Goal: Information Seeking & Learning: Learn about a topic

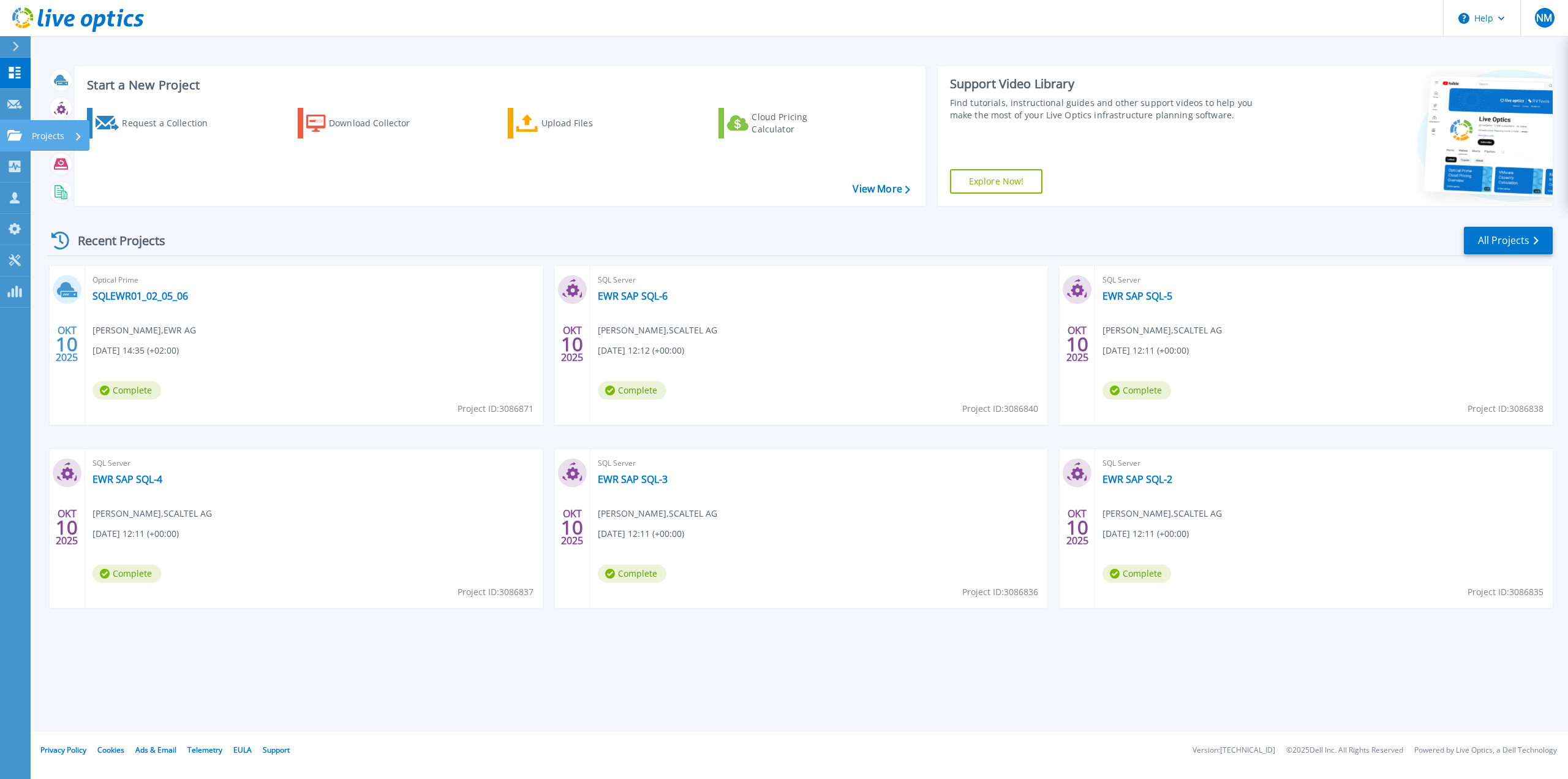
click at [19, 133] on icon at bounding box center [14, 135] width 14 height 11
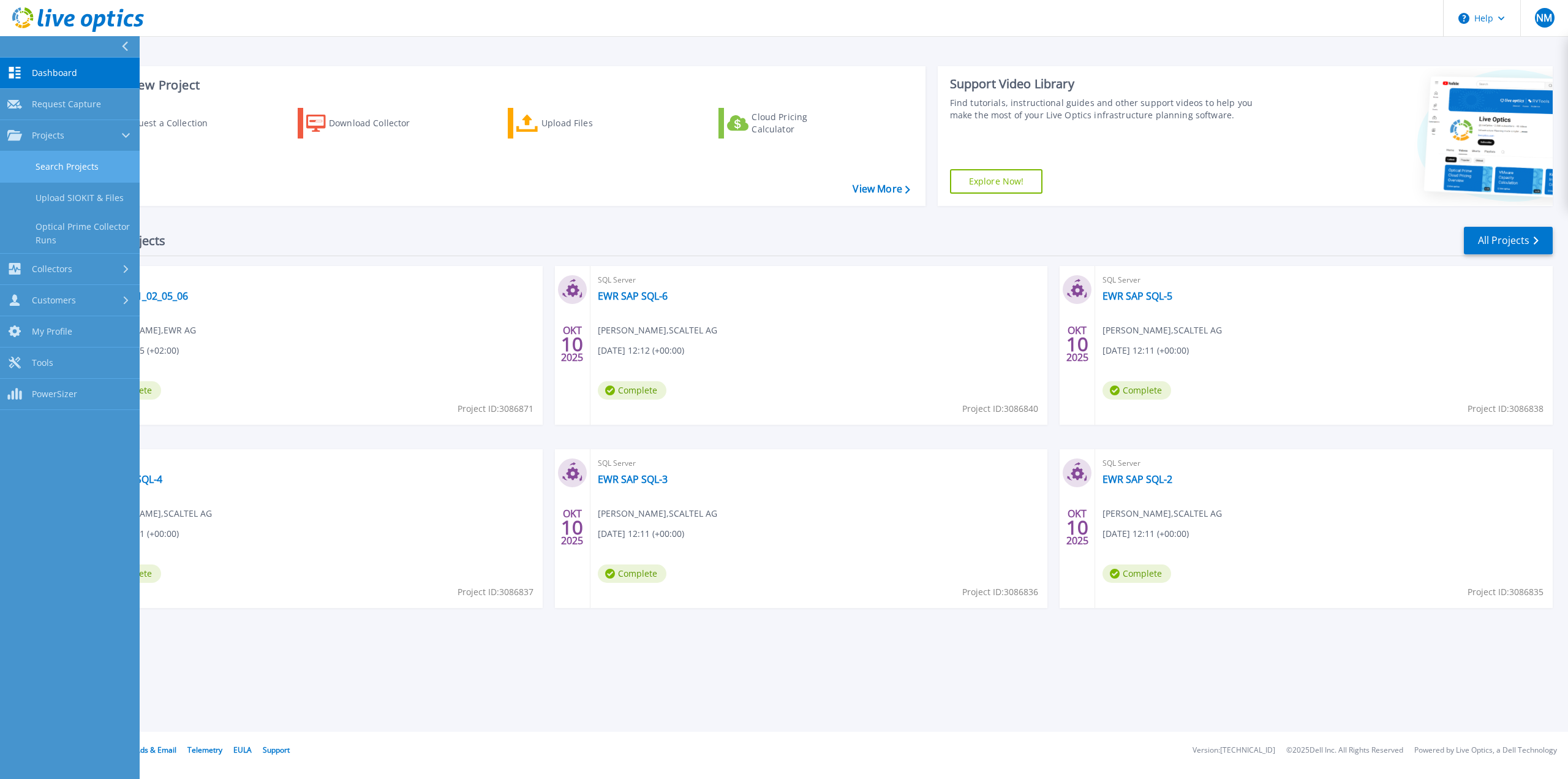
click at [96, 169] on link "Search Projects" at bounding box center [70, 166] width 140 height 31
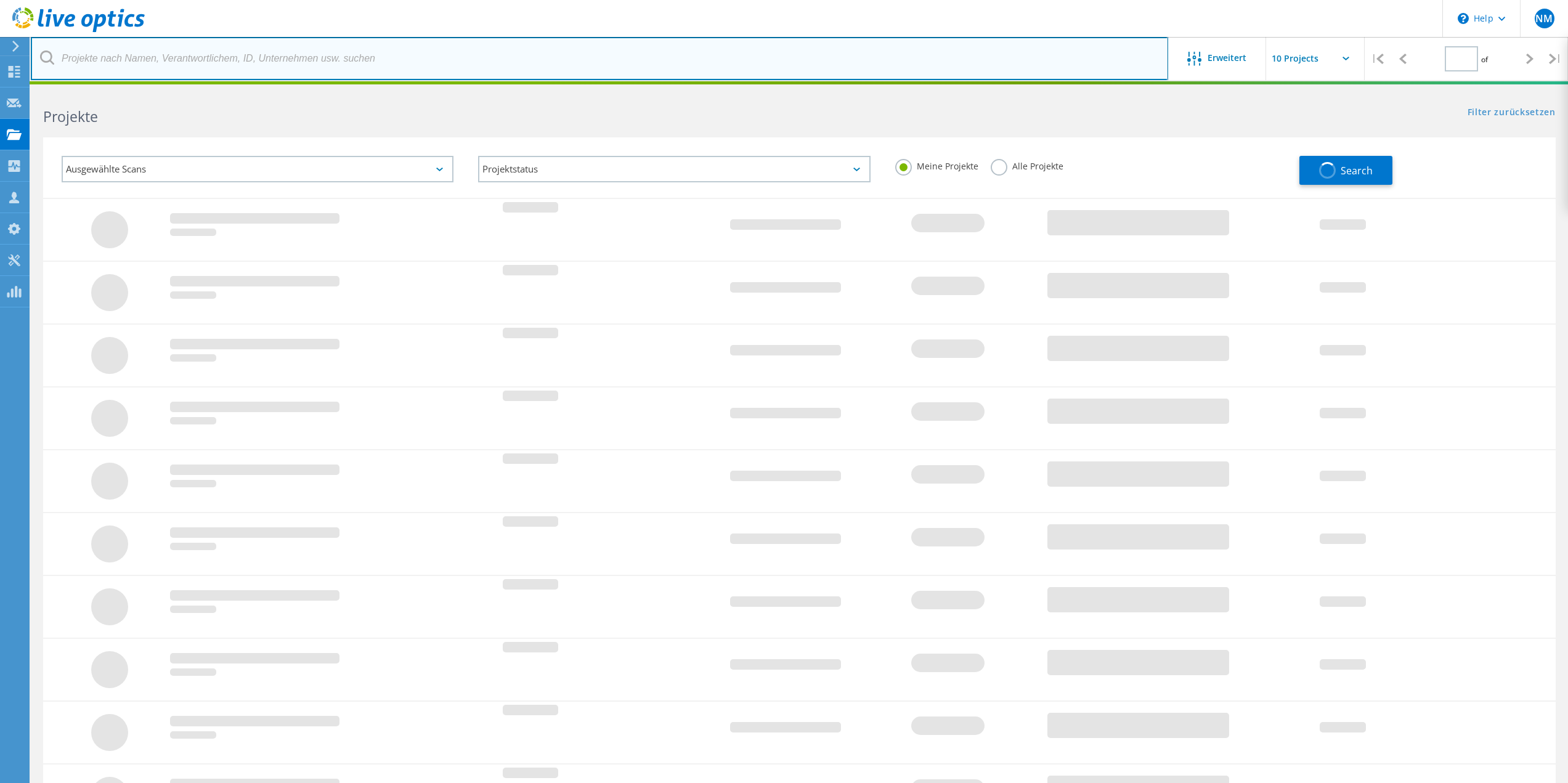
type input "1"
click at [248, 66] on input "text" at bounding box center [599, 58] width 1137 height 43
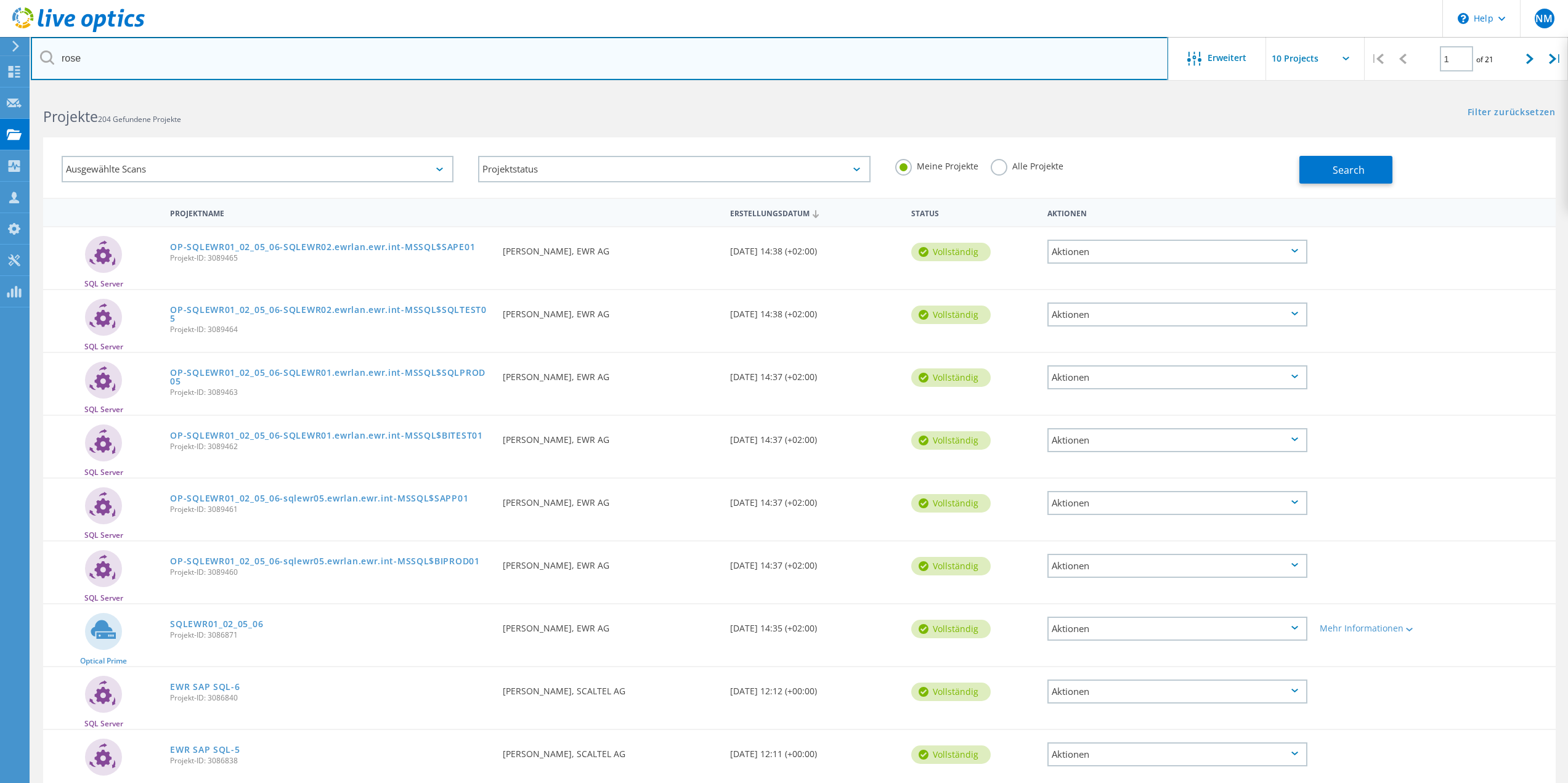
type input "rose"
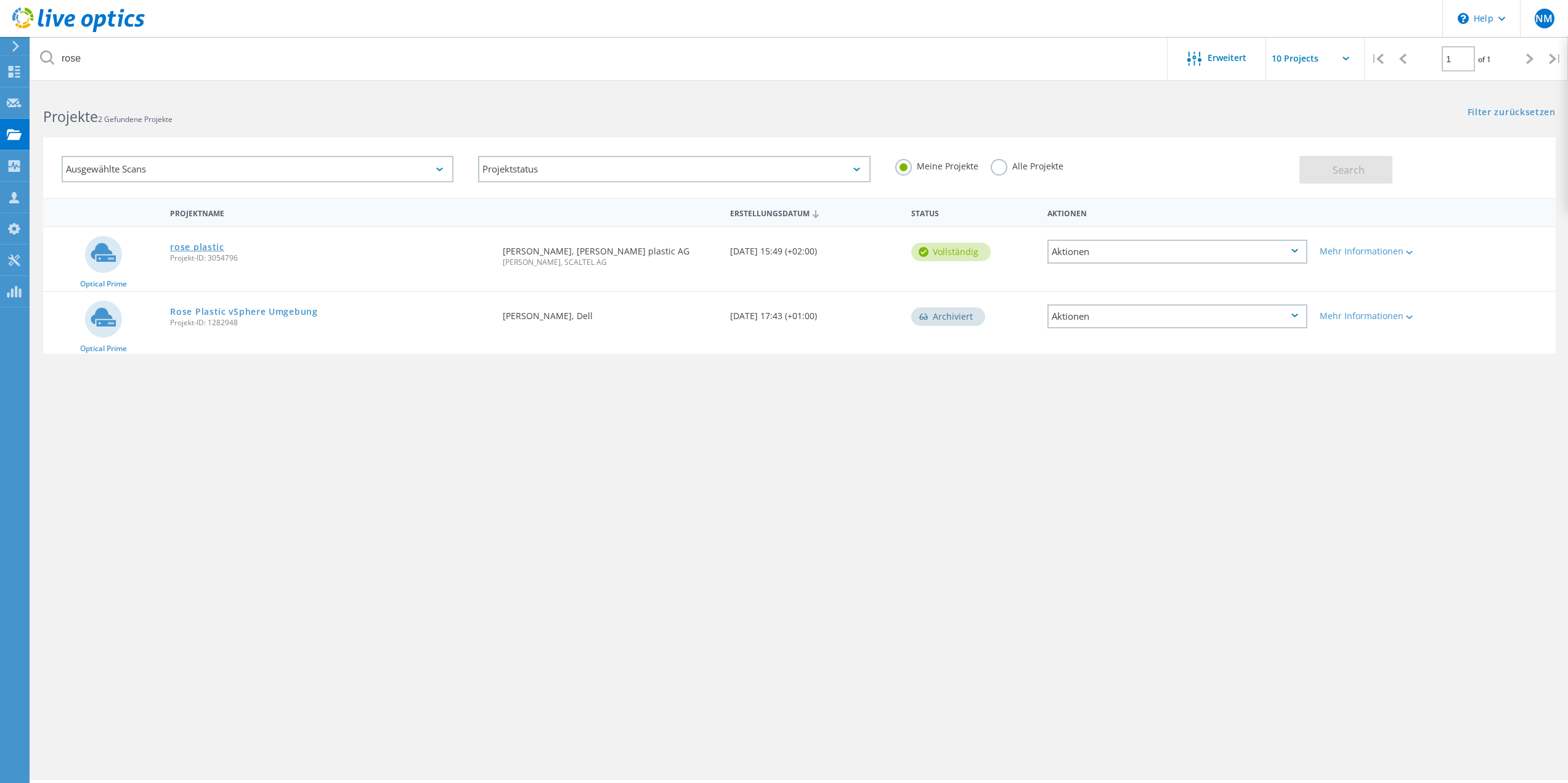
click at [196, 249] on link "rose plastic" at bounding box center [197, 246] width 53 height 8
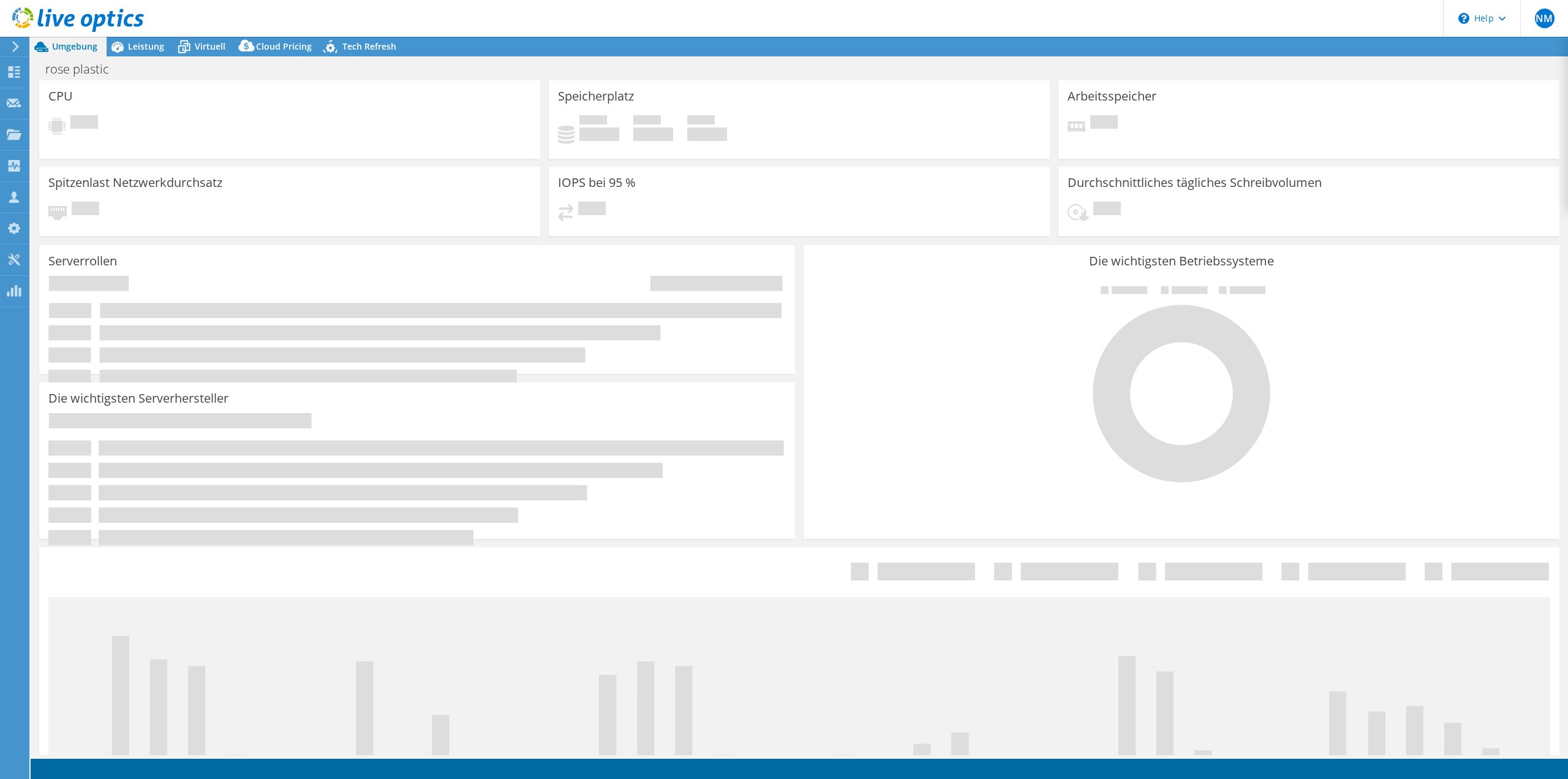
select select "EUFrankfurt"
select select "EUR"
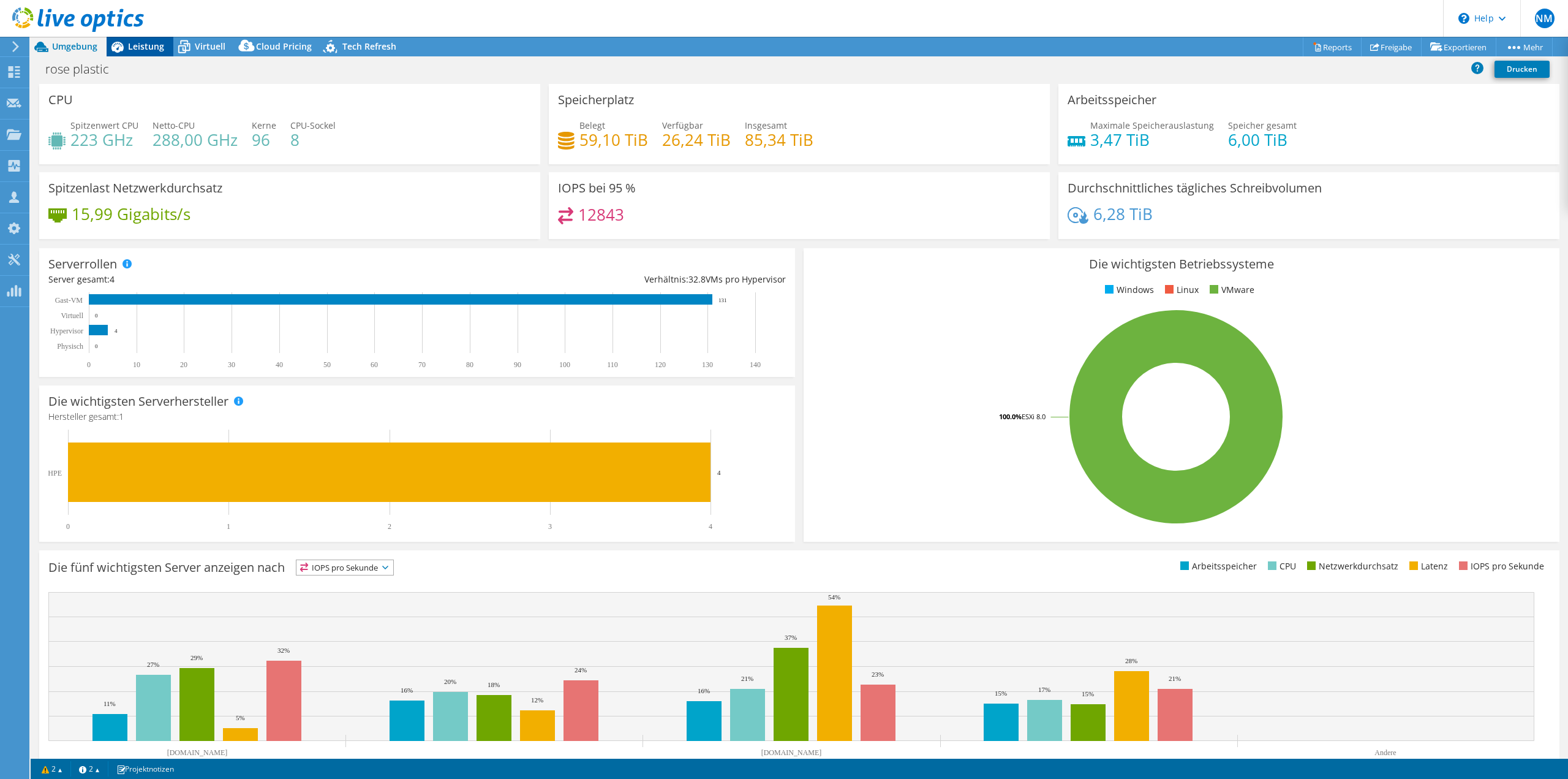
click at [132, 45] on span "Leistung" at bounding box center [146, 46] width 36 height 11
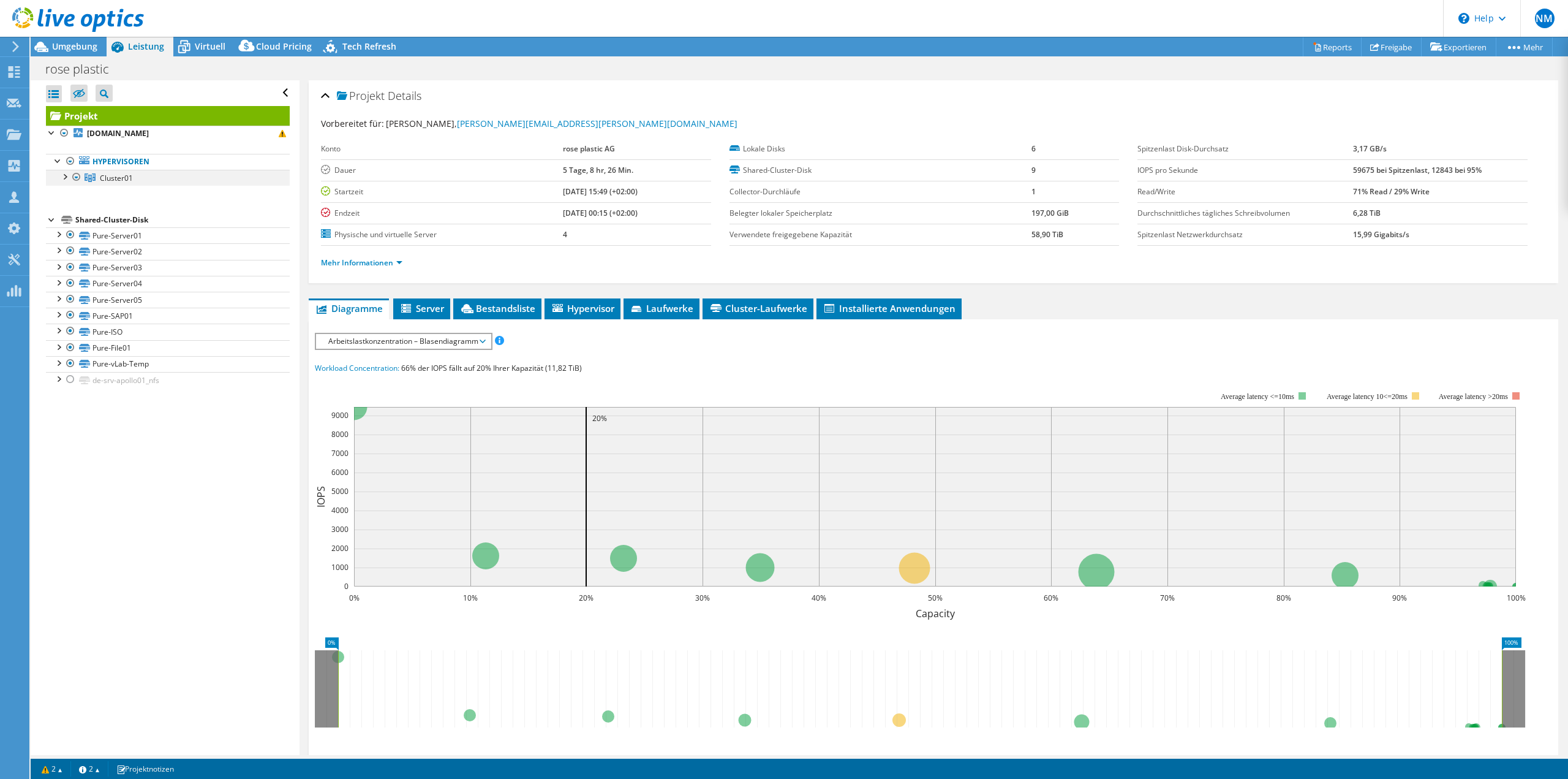
click at [59, 175] on div at bounding box center [65, 176] width 12 height 12
click at [113, 178] on span "Cluster01" at bounding box center [117, 178] width 33 height 11
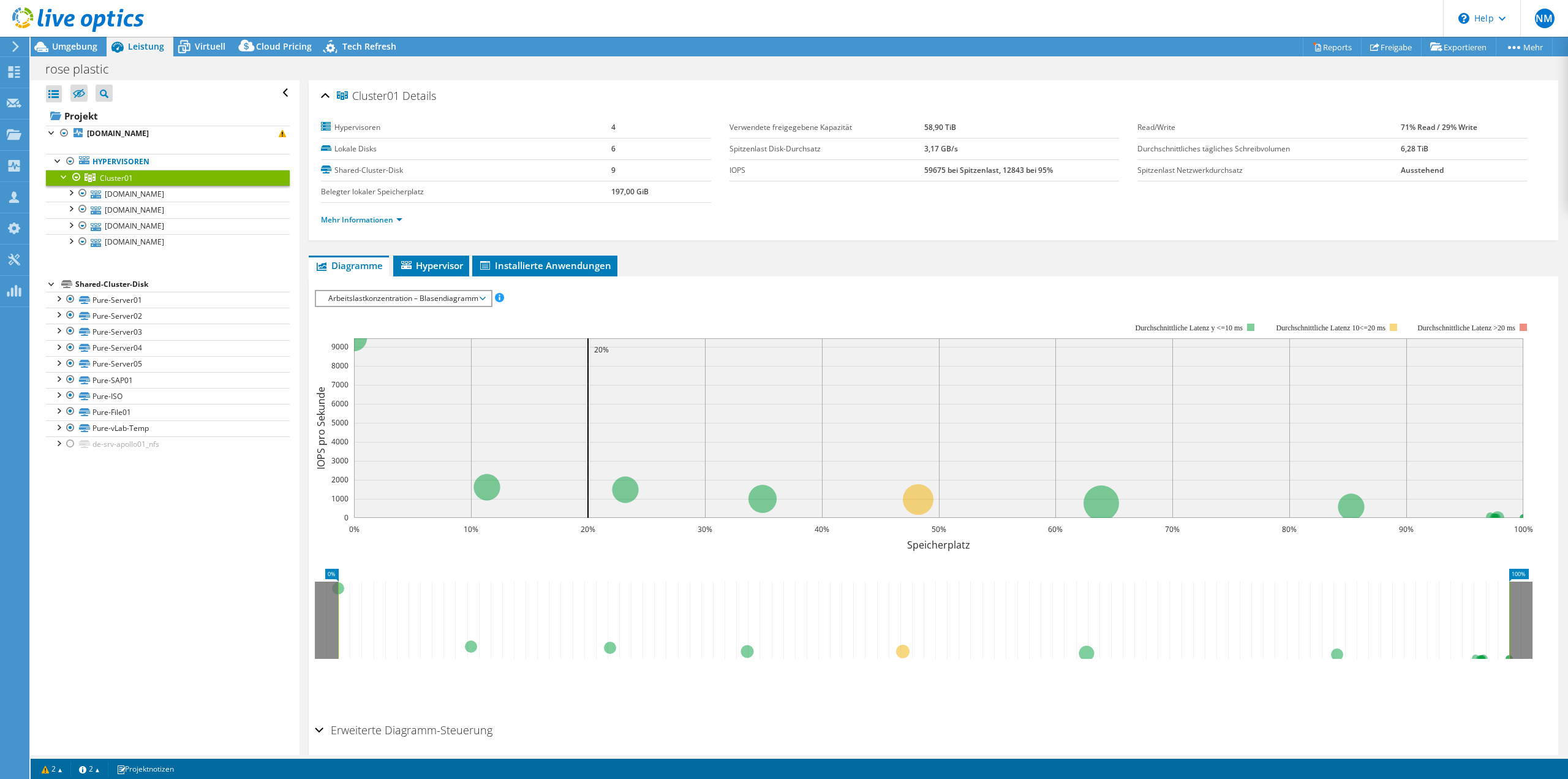
click at [416, 301] on span "Arbeitslastkonzentration – Blasendiagramm" at bounding box center [403, 298] width 162 height 14
click at [381, 384] on li "CPU-Prozentwert" at bounding box center [403, 386] width 175 height 14
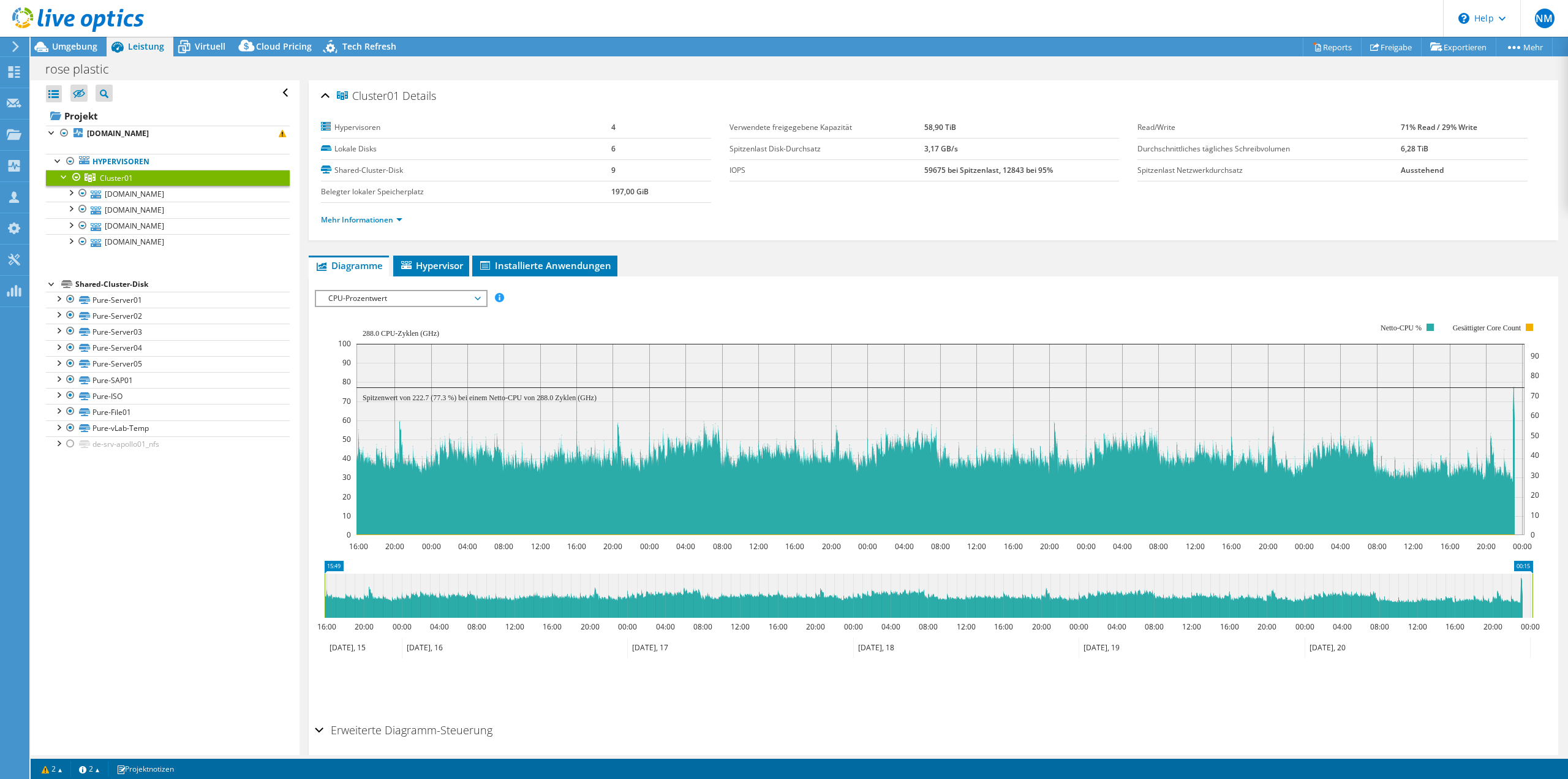
click at [404, 290] on div "CPU-Prozentwert IOPS pro Sekunde Disk-Durchsatz IO-Size Latenz Queue-Depth CPU-…" at bounding box center [401, 298] width 173 height 17
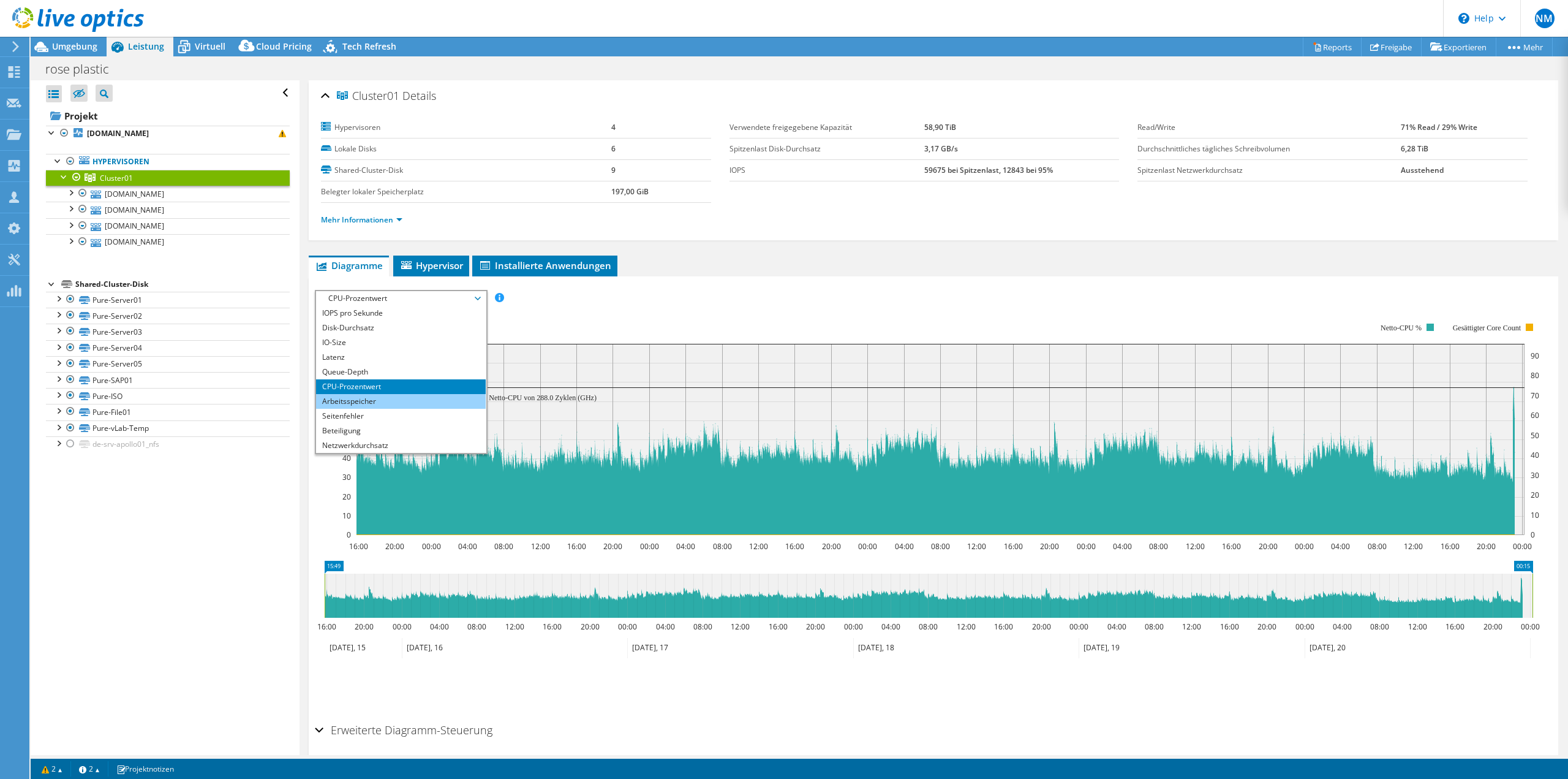
click at [386, 402] on li "Arbeitsspeicher" at bounding box center [401, 401] width 170 height 14
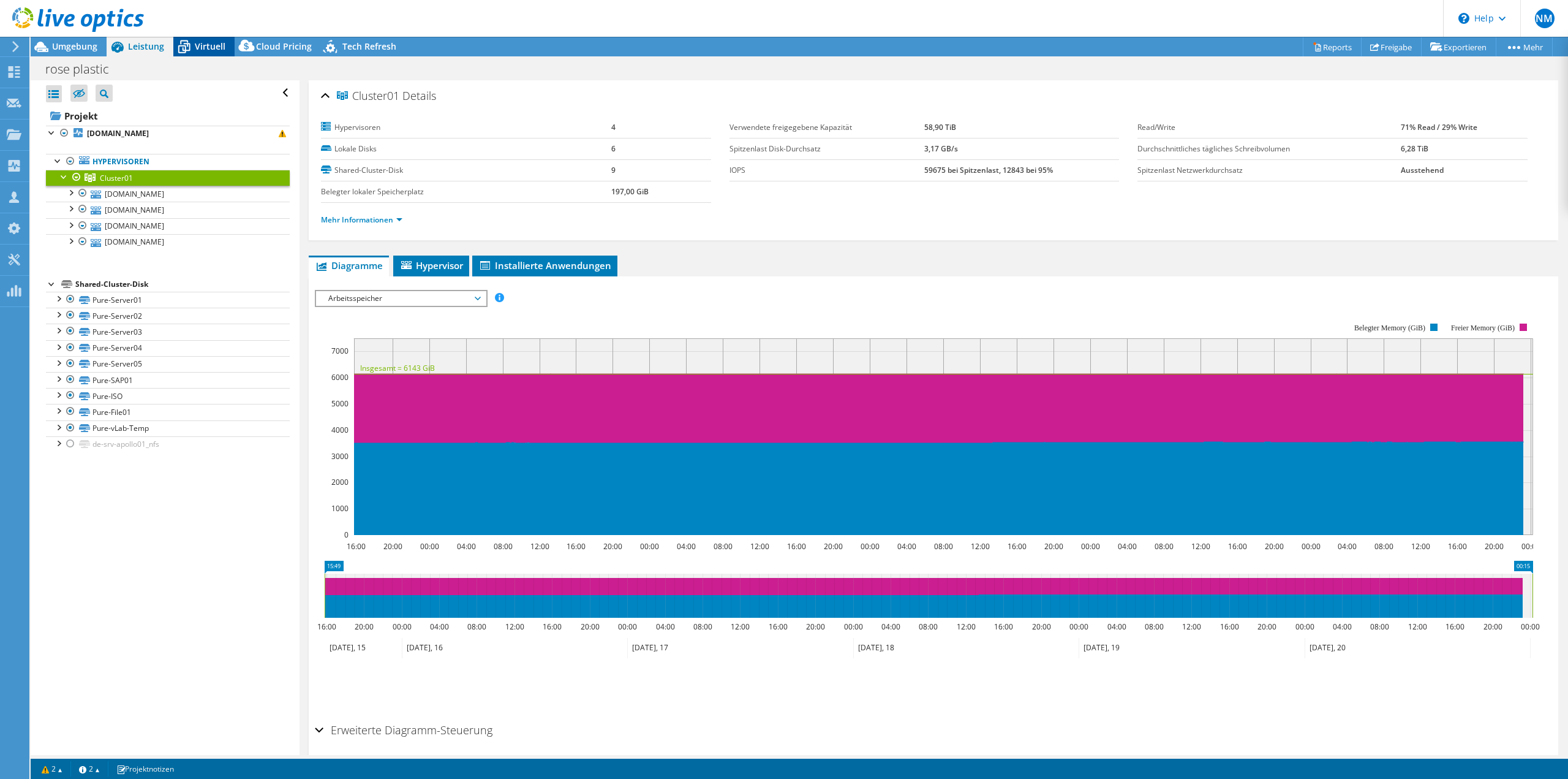
click at [190, 46] on icon at bounding box center [184, 47] width 21 height 21
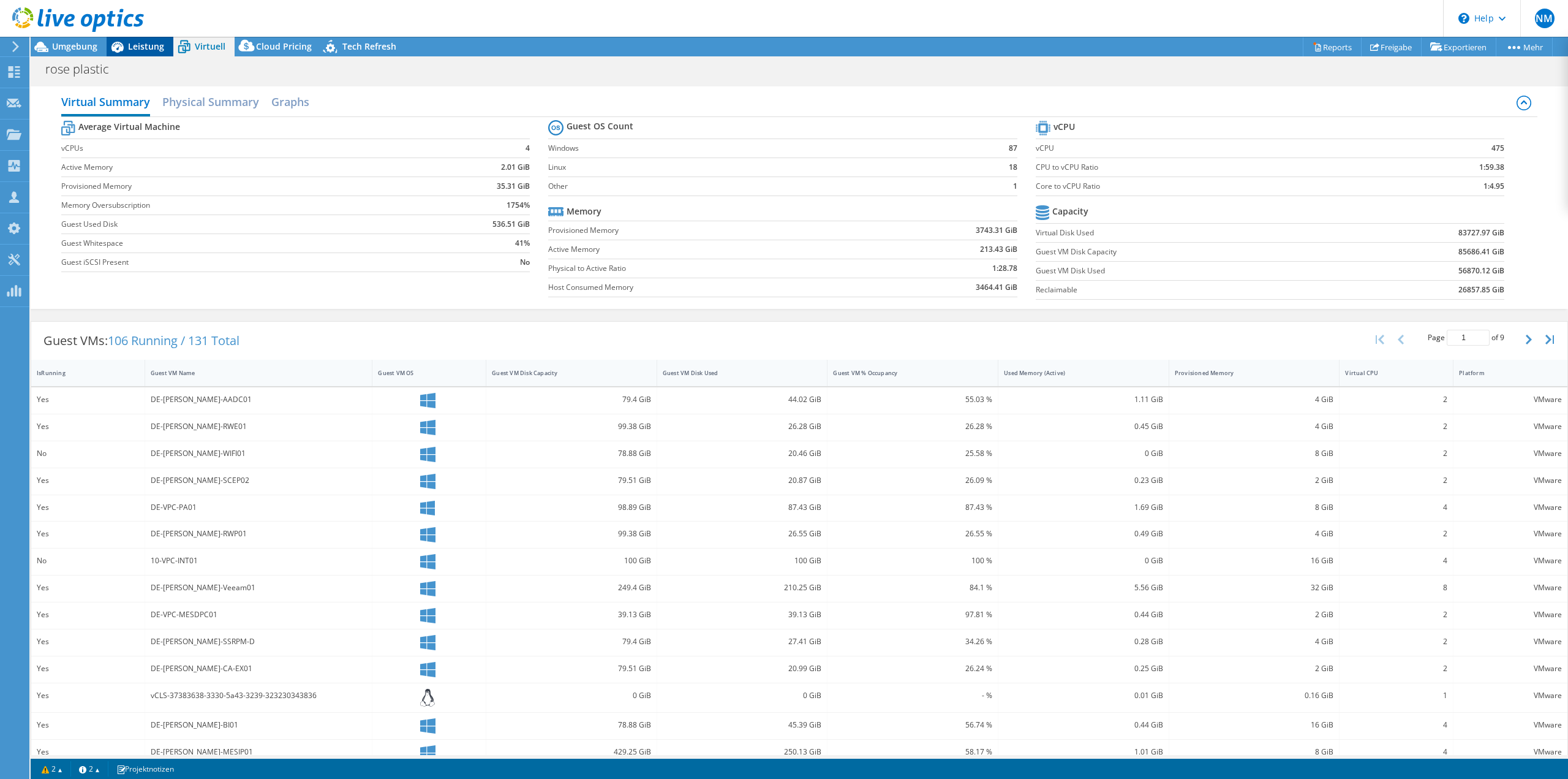
click at [140, 43] on span "Leistung" at bounding box center [146, 46] width 36 height 11
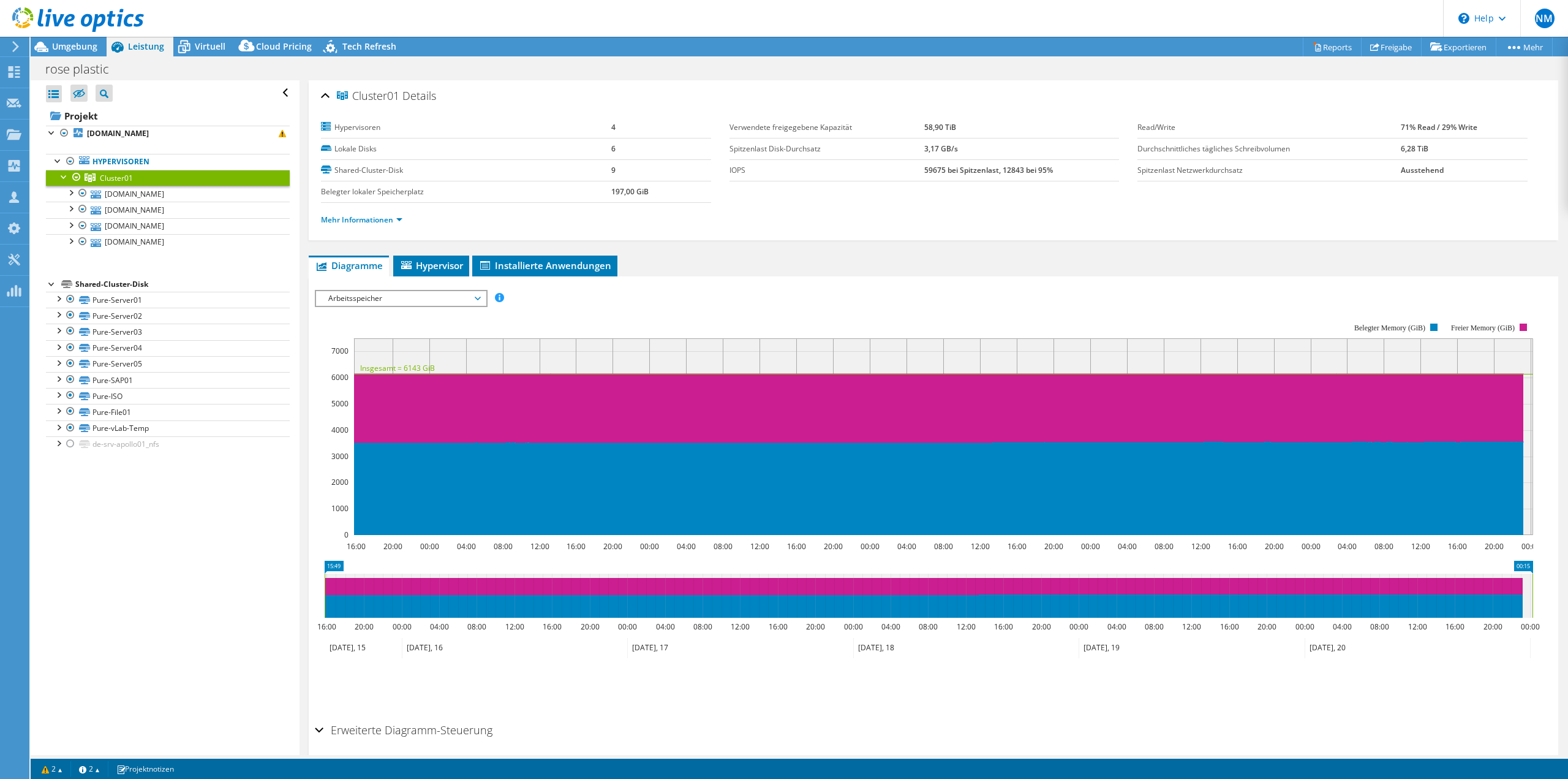
click at [376, 301] on span "Arbeitsspeicher" at bounding box center [400, 298] width 157 height 14
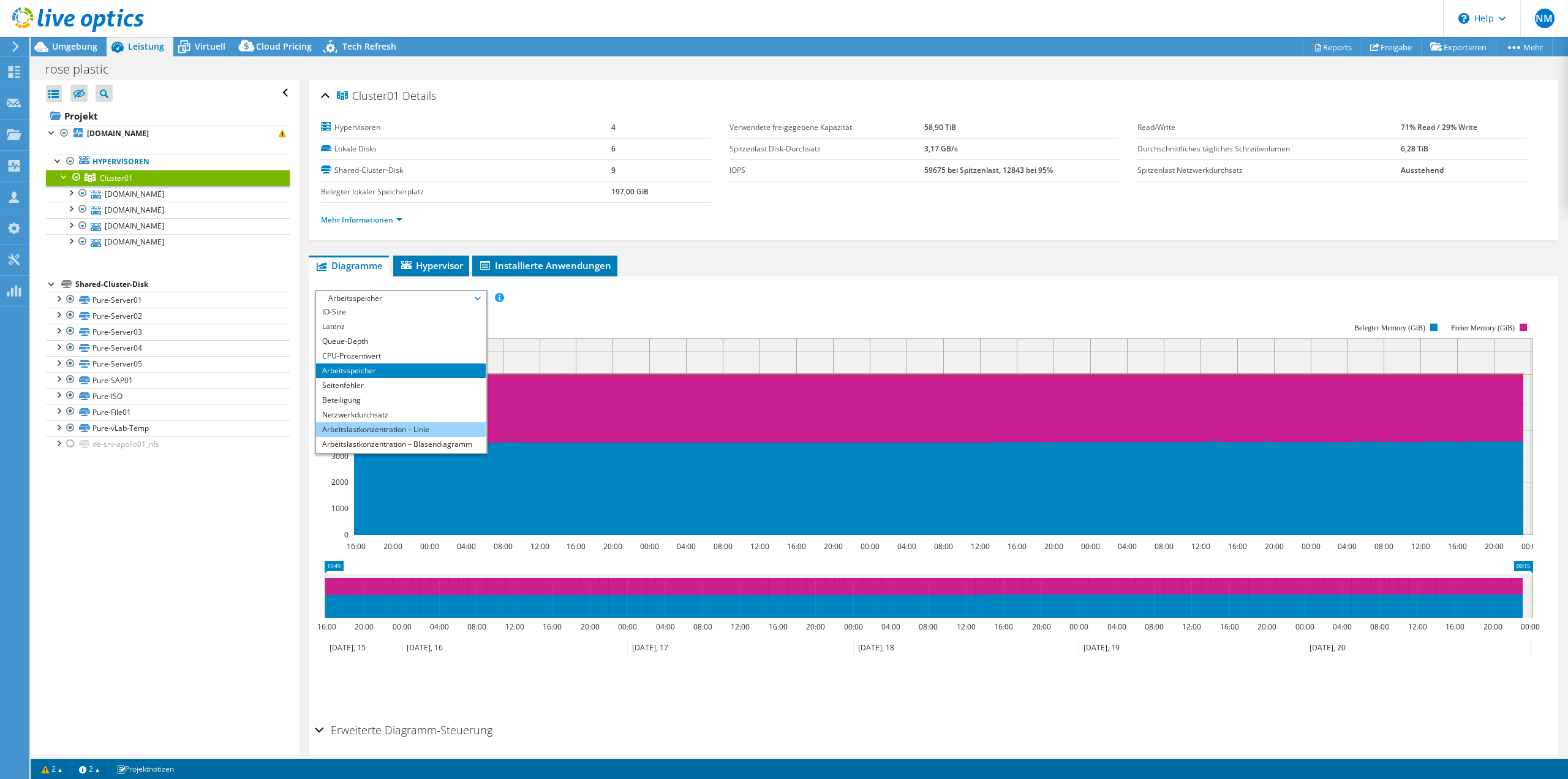
scroll to position [44, 0]
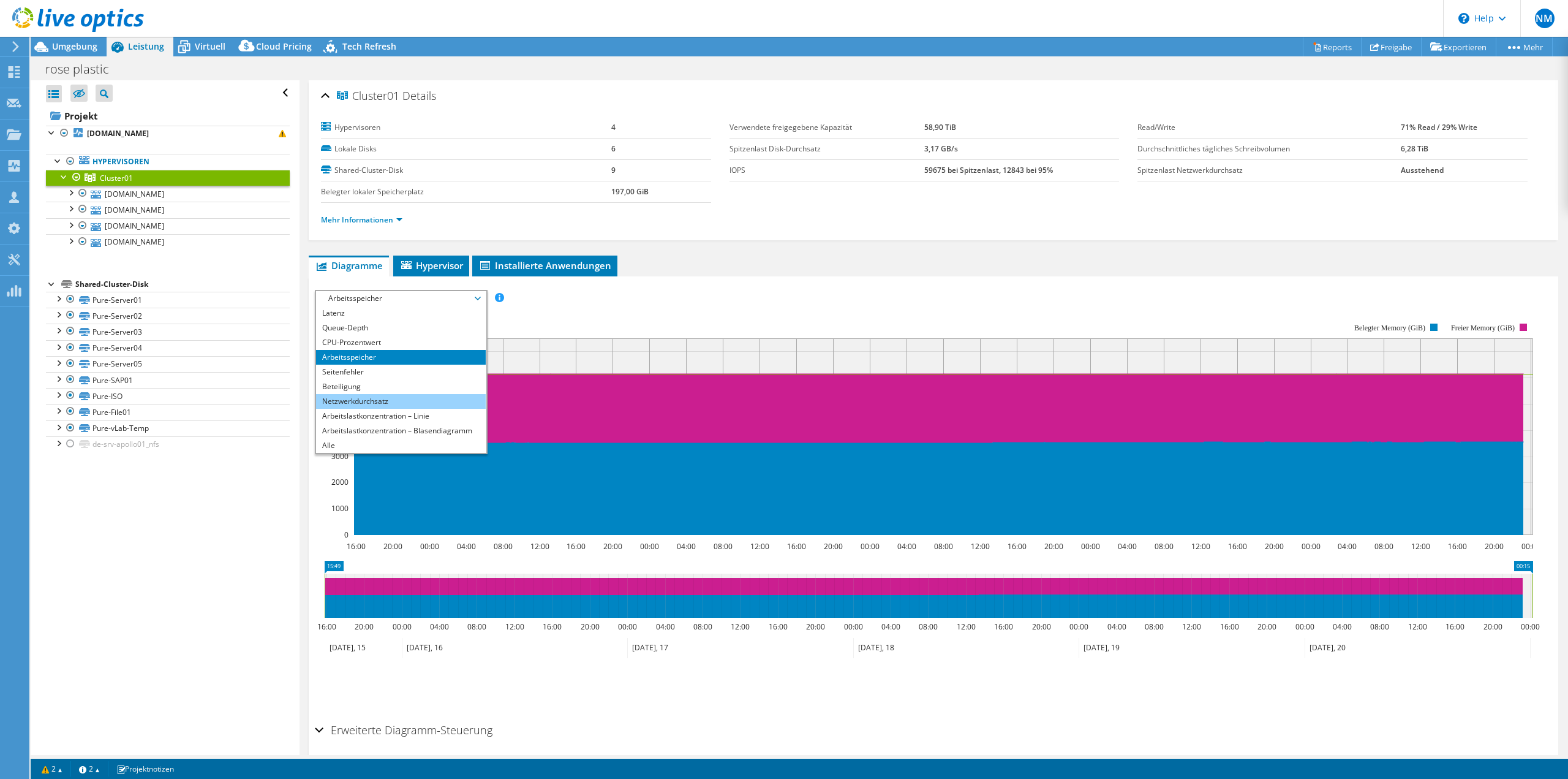
click at [376, 401] on li "Netzwerkdurchsatz" at bounding box center [401, 401] width 170 height 14
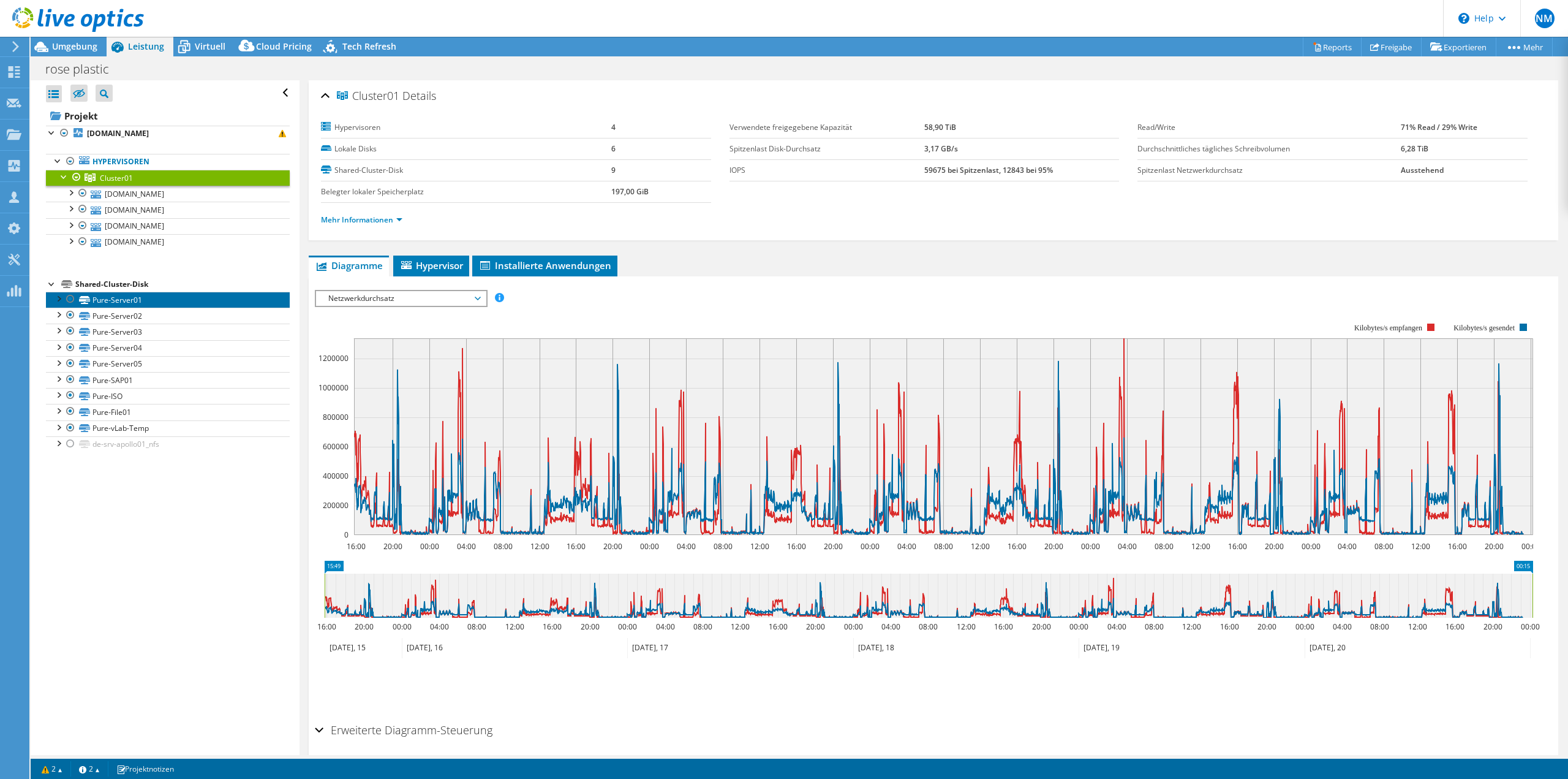
click at [208, 300] on link "Pure-Server01" at bounding box center [168, 299] width 244 height 16
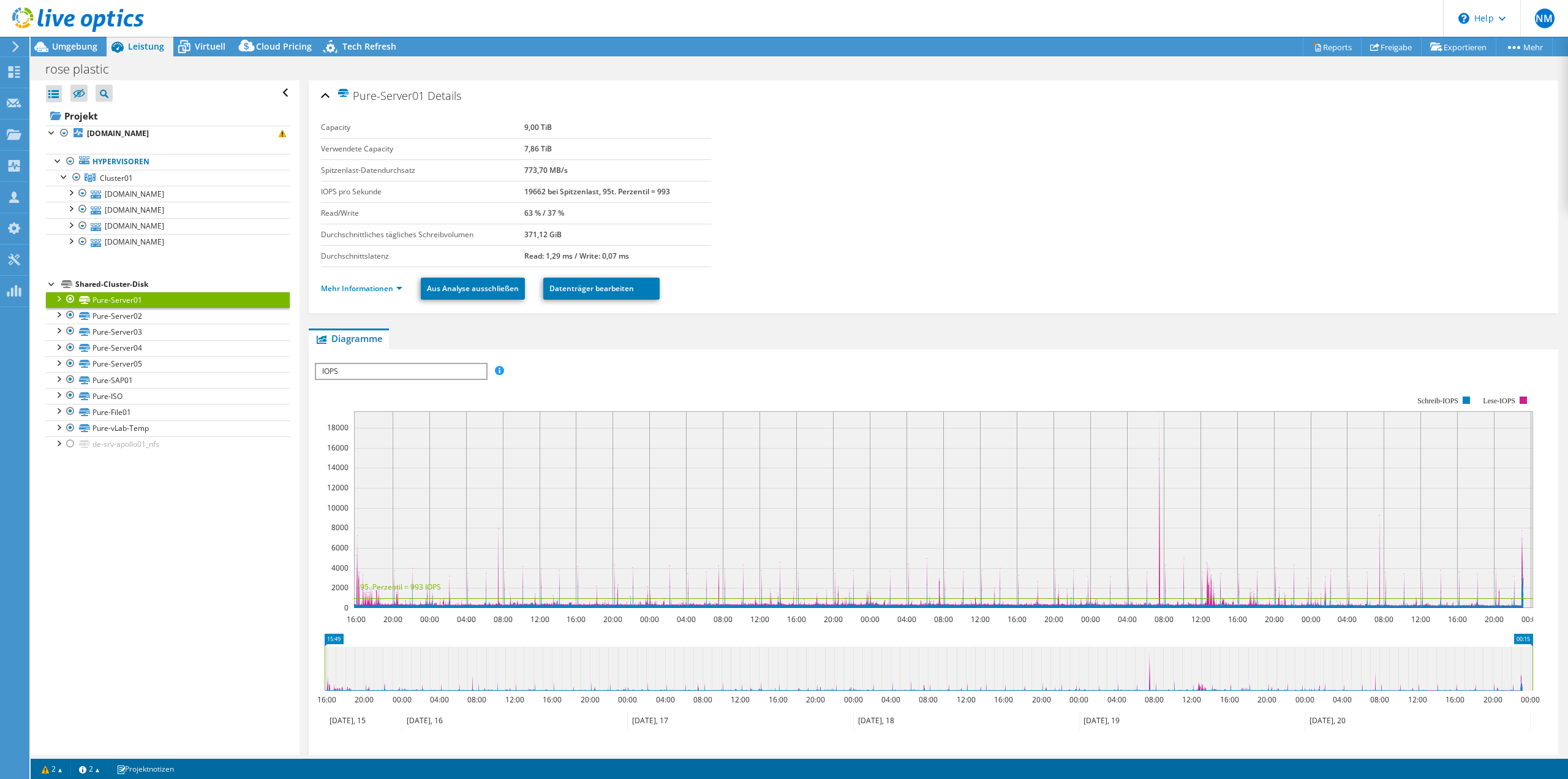
click at [388, 295] on ul "Mehr Informationen Aus Analyse ausschließen Datenträger bearbeiten" at bounding box center [934, 287] width 1225 height 25
click at [386, 288] on link "Mehr Informationen" at bounding box center [361, 289] width 81 height 11
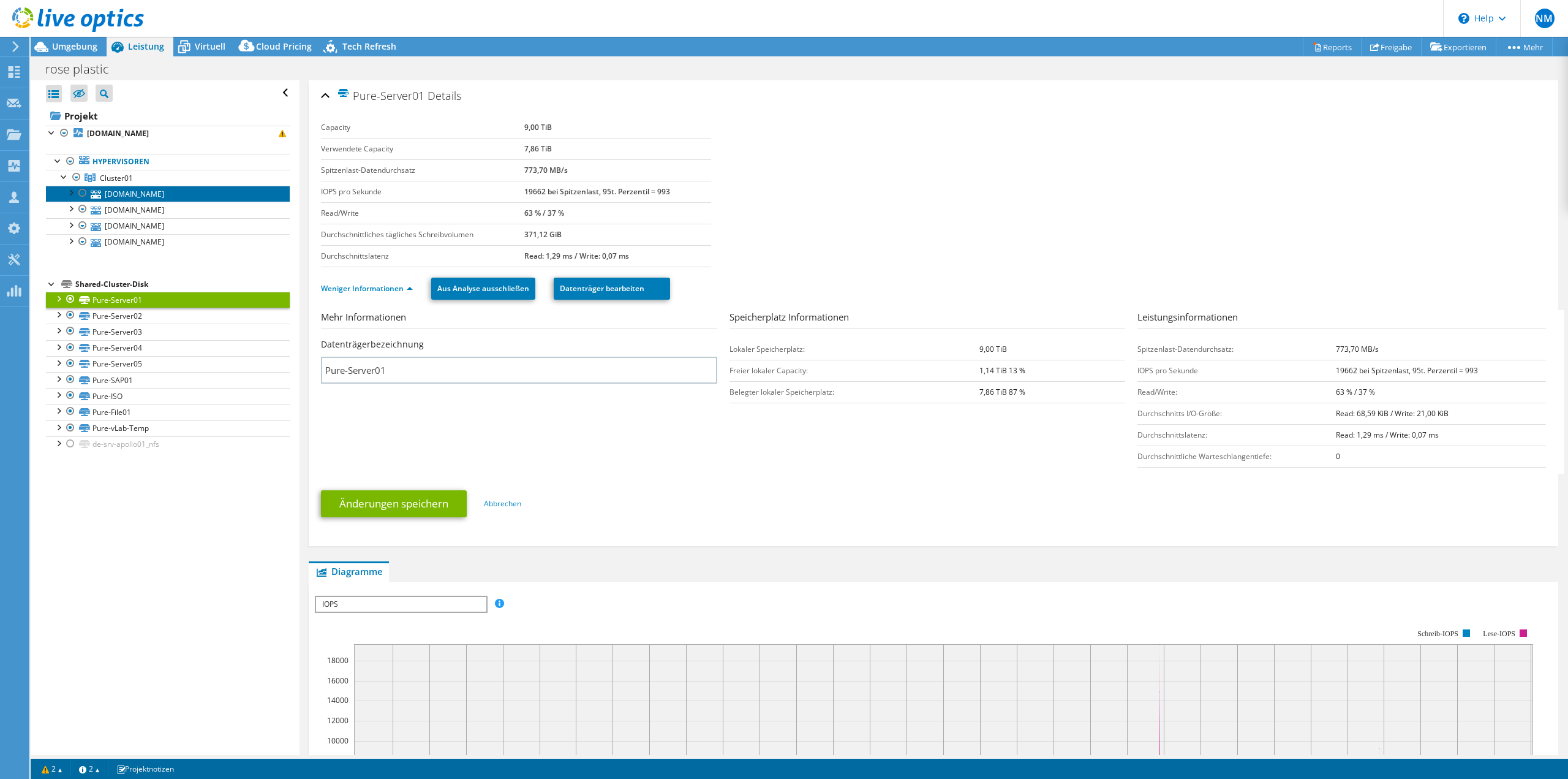
click at [170, 195] on link "[DOMAIN_NAME]" at bounding box center [168, 194] width 244 height 16
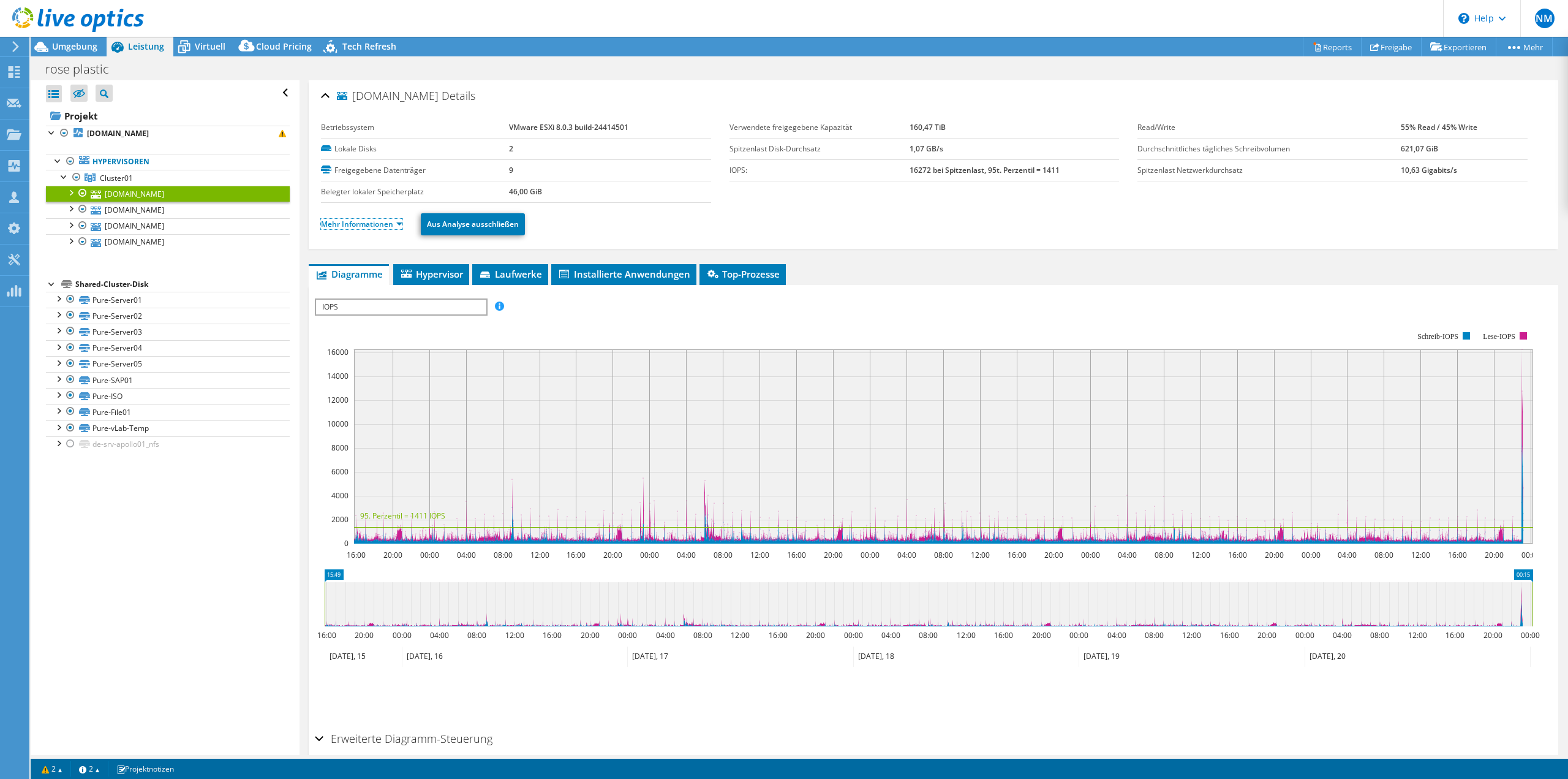
click at [389, 226] on link "Mehr Informationen" at bounding box center [361, 224] width 81 height 11
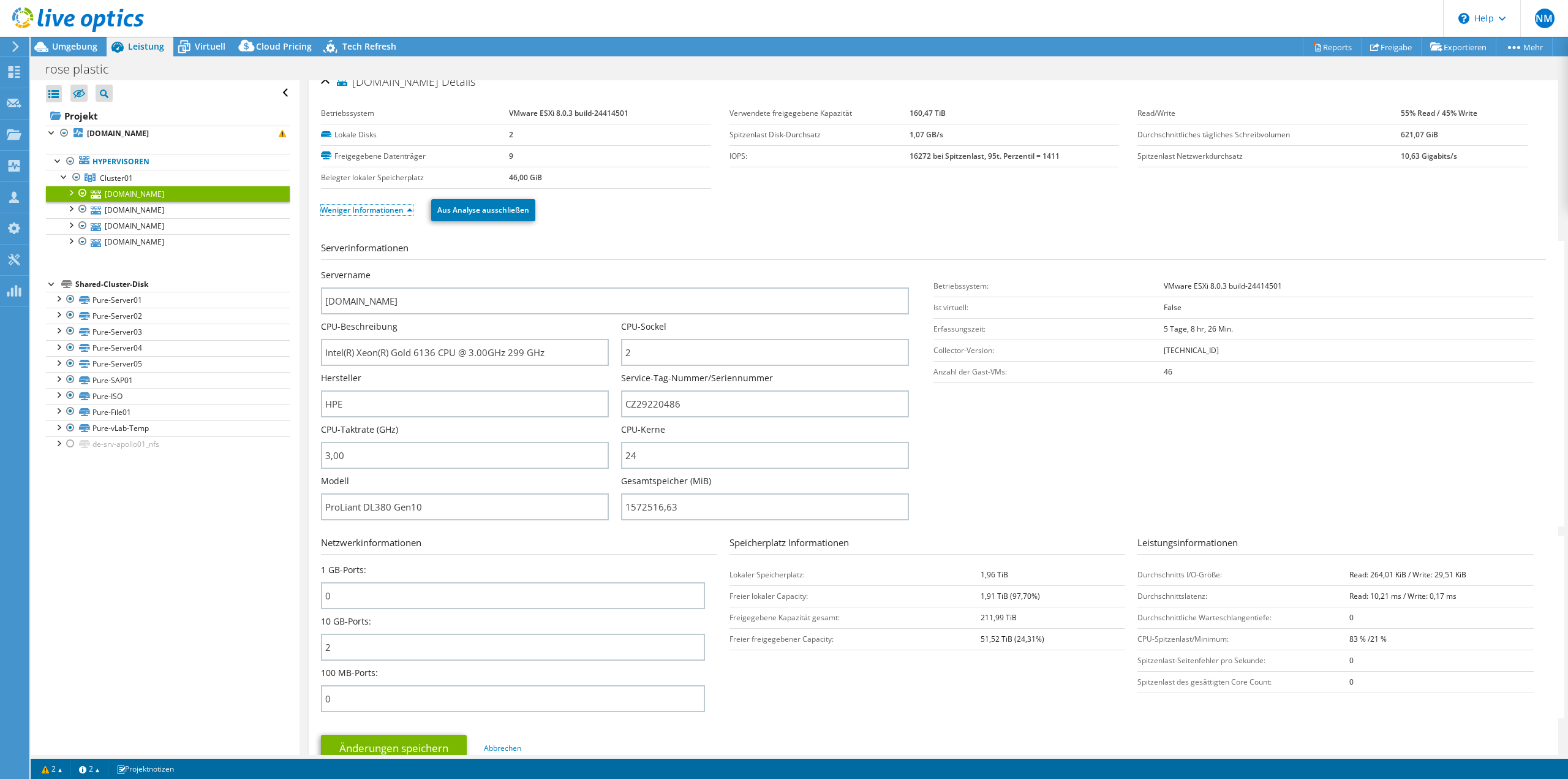
scroll to position [0, 0]
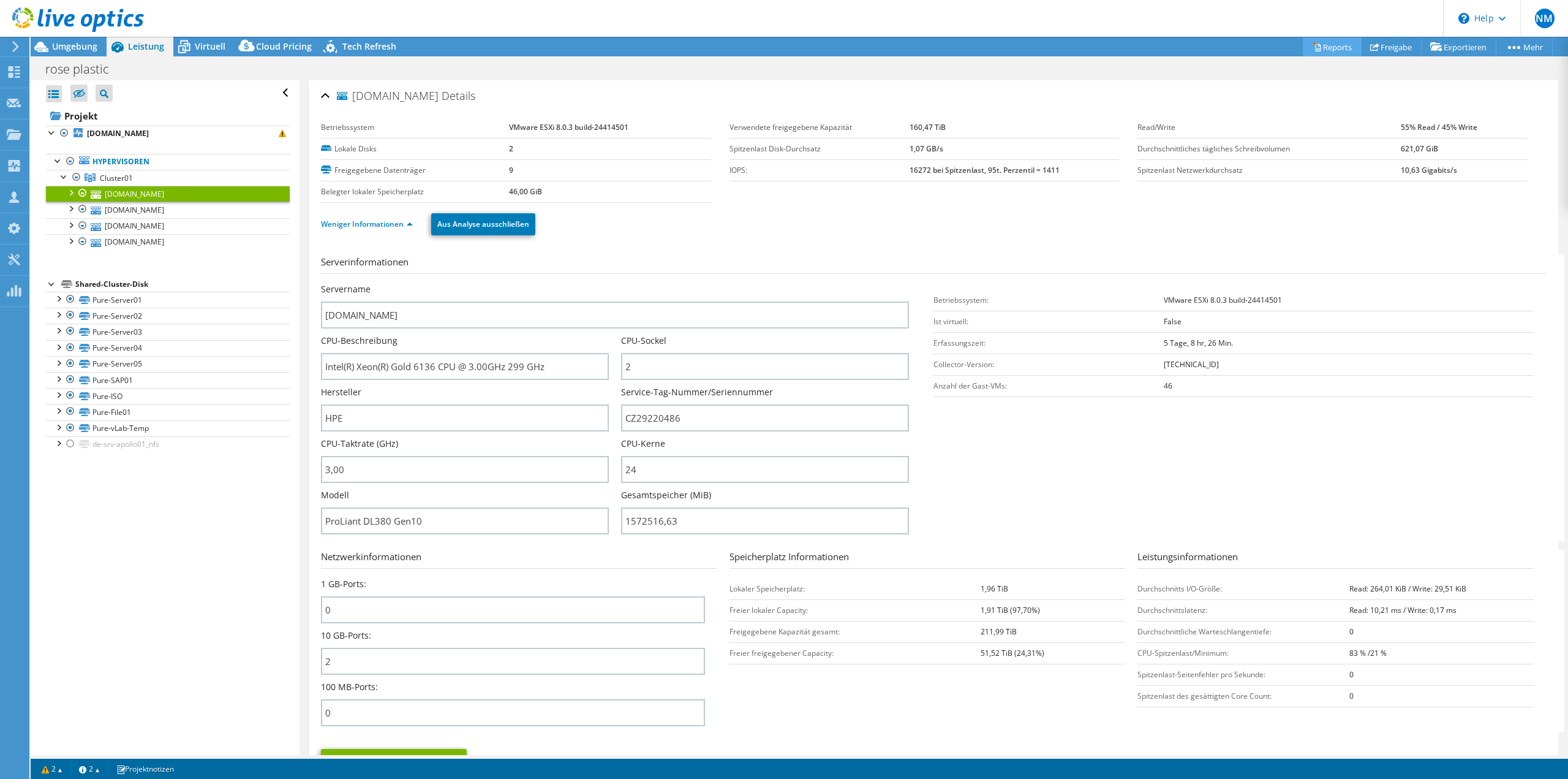
click at [1311, 39] on link "Reports" at bounding box center [1331, 46] width 58 height 19
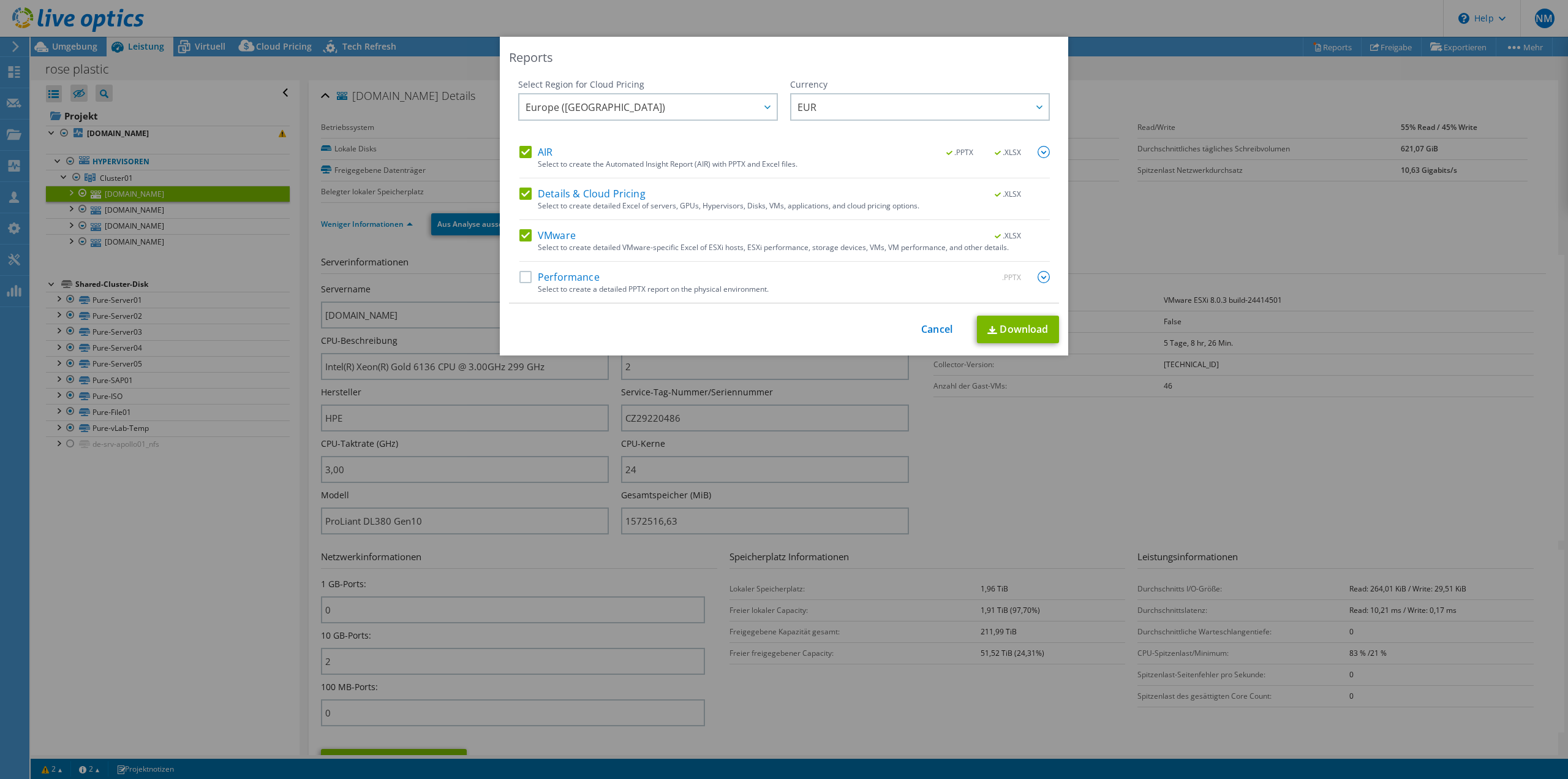
click at [563, 198] on label "Details & Cloud Pricing" at bounding box center [582, 194] width 126 height 12
click at [0, 0] on input "Details & Cloud Pricing" at bounding box center [0, 0] width 0 height 0
click at [547, 160] on div "Select to create the Automated Insight Report (AIR) with PPTX and Excel files." at bounding box center [793, 164] width 512 height 8
click at [541, 154] on label "AIR" at bounding box center [536, 152] width 33 height 12
click at [0, 0] on input "AIR" at bounding box center [0, 0] width 0 height 0
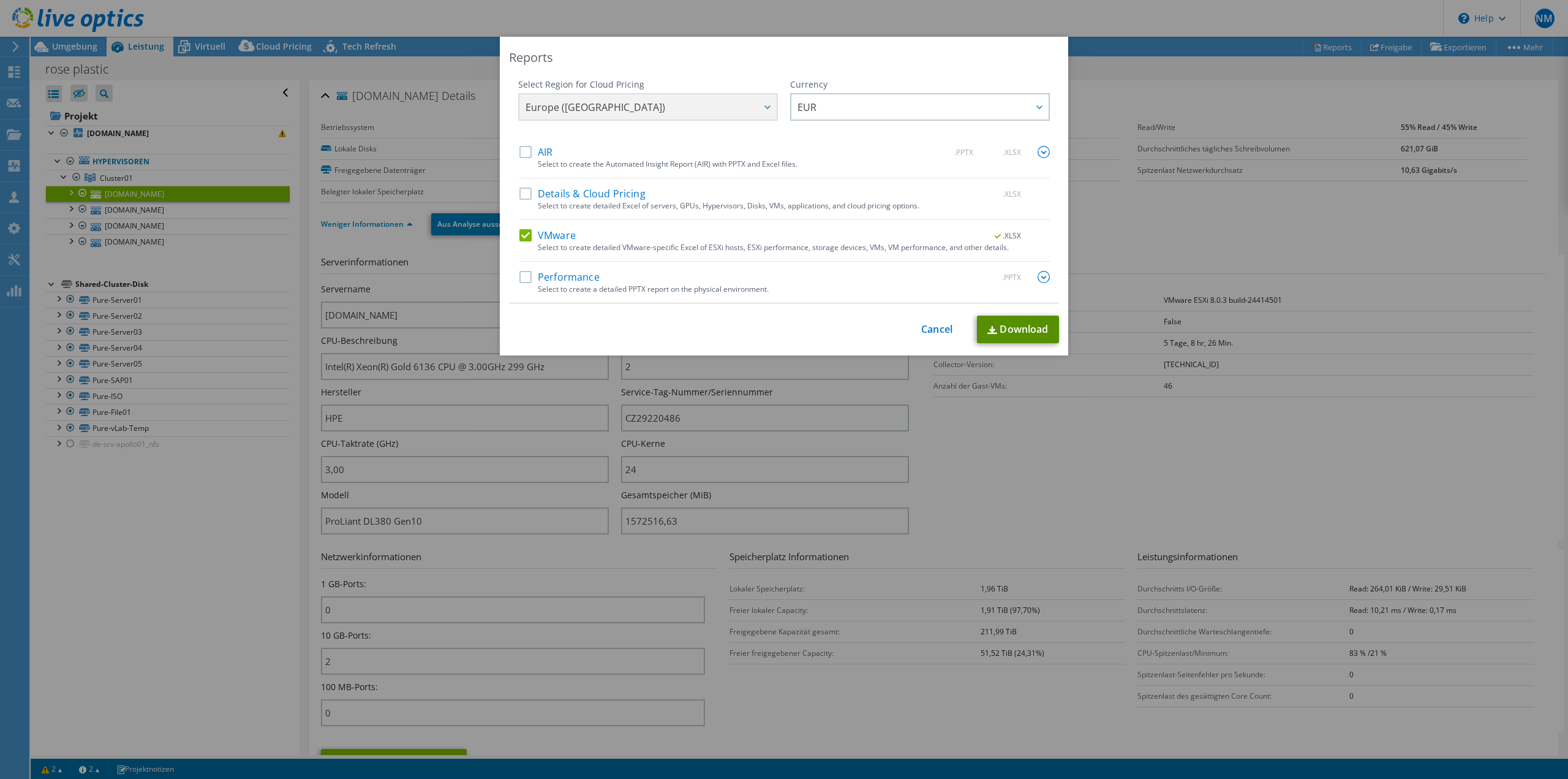
click at [1004, 326] on link "Download" at bounding box center [1018, 330] width 82 height 27
click at [928, 326] on link "Cancel" at bounding box center [937, 329] width 31 height 11
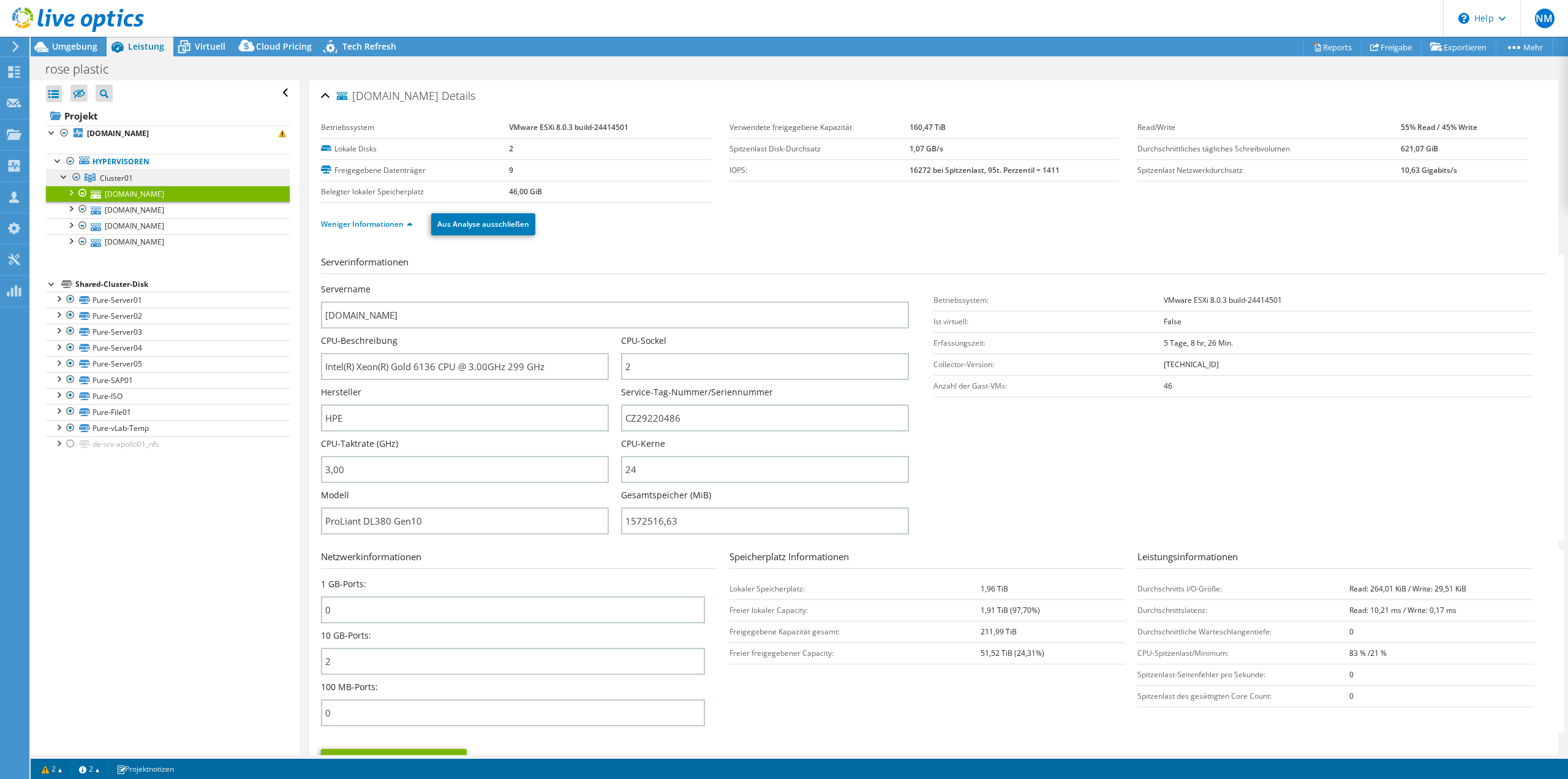
click at [170, 175] on link "Cluster01" at bounding box center [168, 178] width 244 height 16
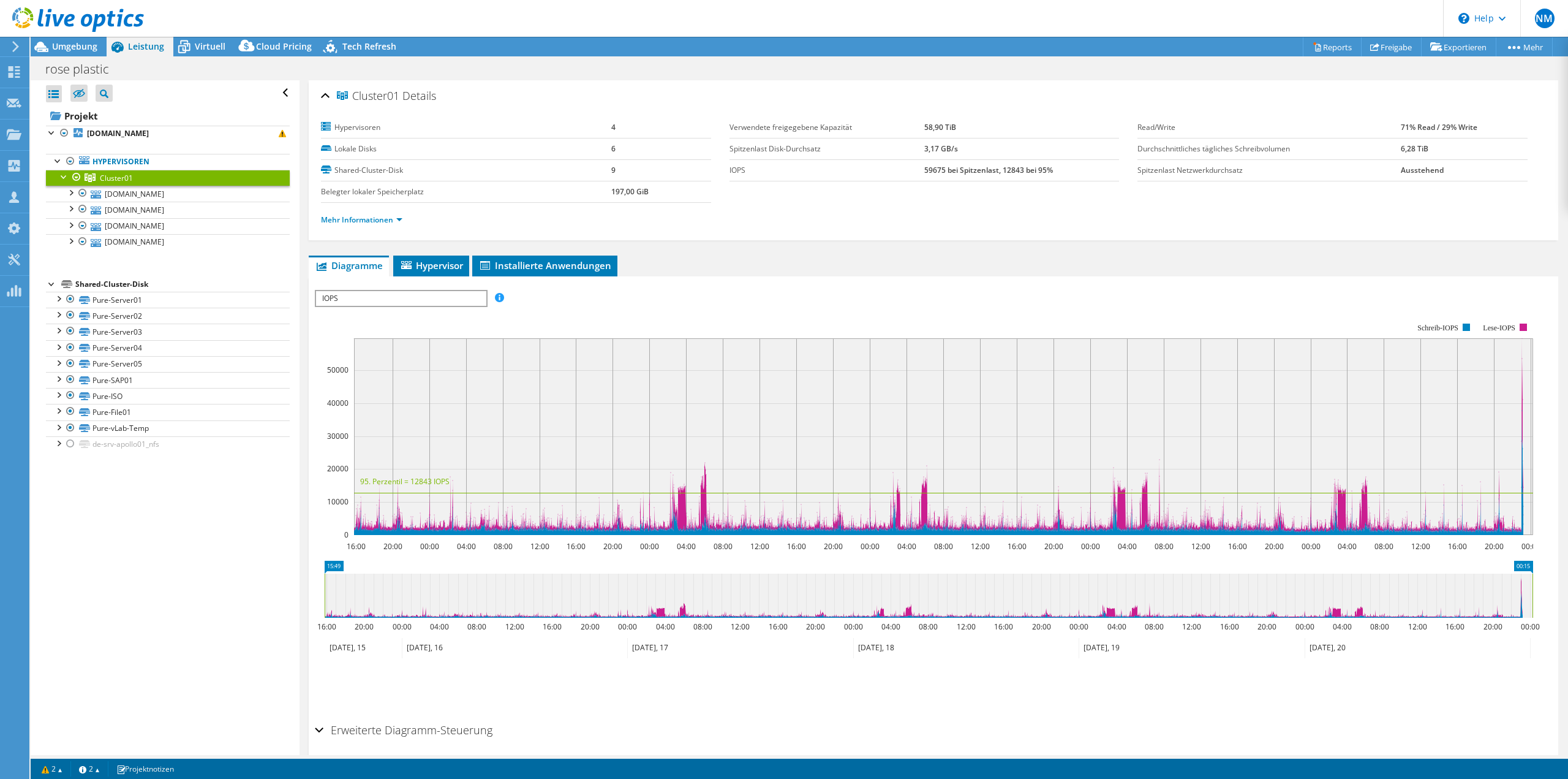
click at [373, 299] on span "IOPS" at bounding box center [401, 298] width 170 height 14
click at [842, 303] on div "IOPS pro Sekunde Disk-Durchsatz IO-Size Latenz Queue-Depth CPU-Prozentwert Arbe…" at bounding box center [934, 298] width 1237 height 17
click at [79, 48] on span "Umgebung" at bounding box center [75, 46] width 46 height 11
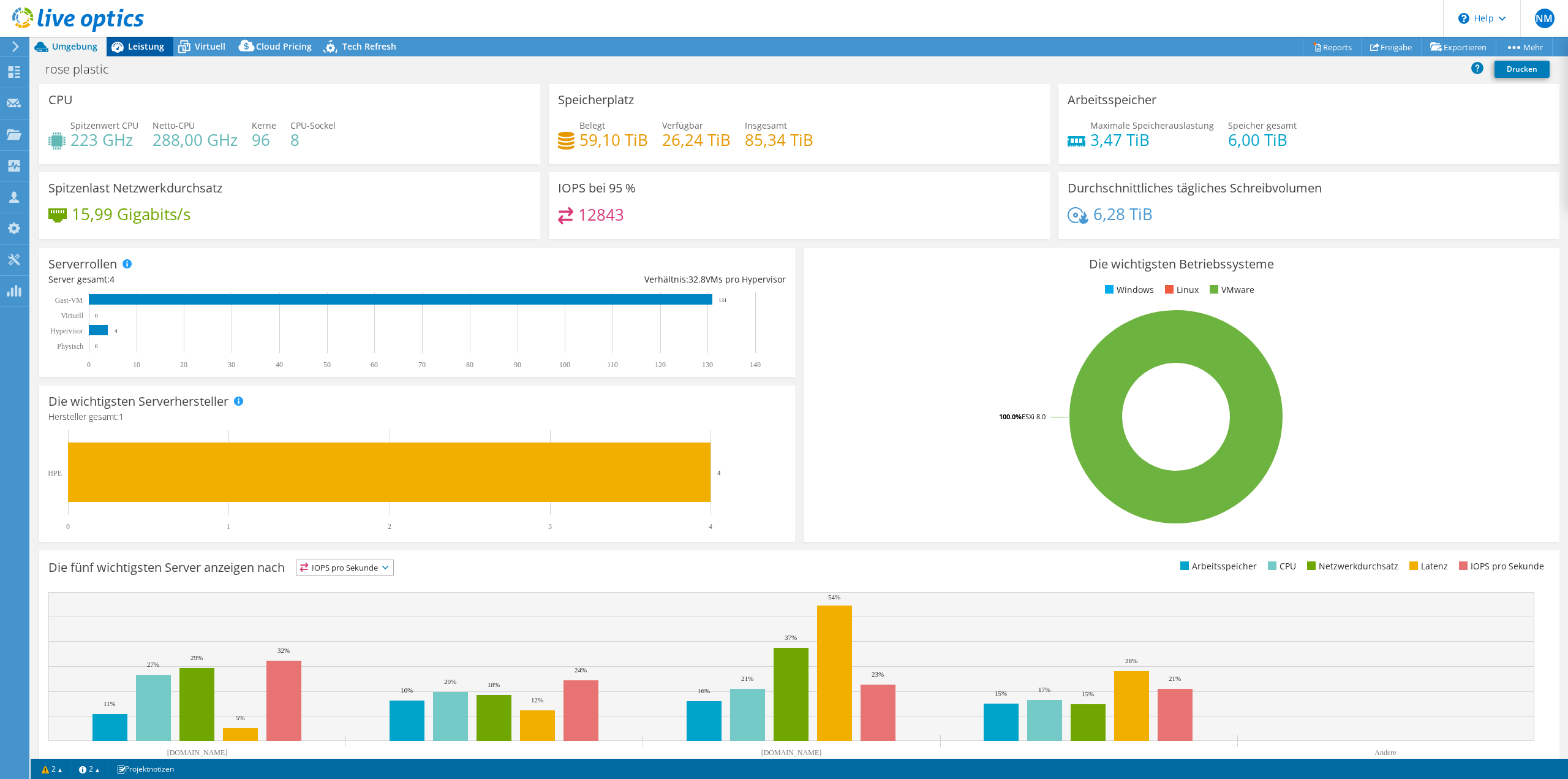
click at [154, 43] on span "Leistung" at bounding box center [146, 46] width 36 height 11
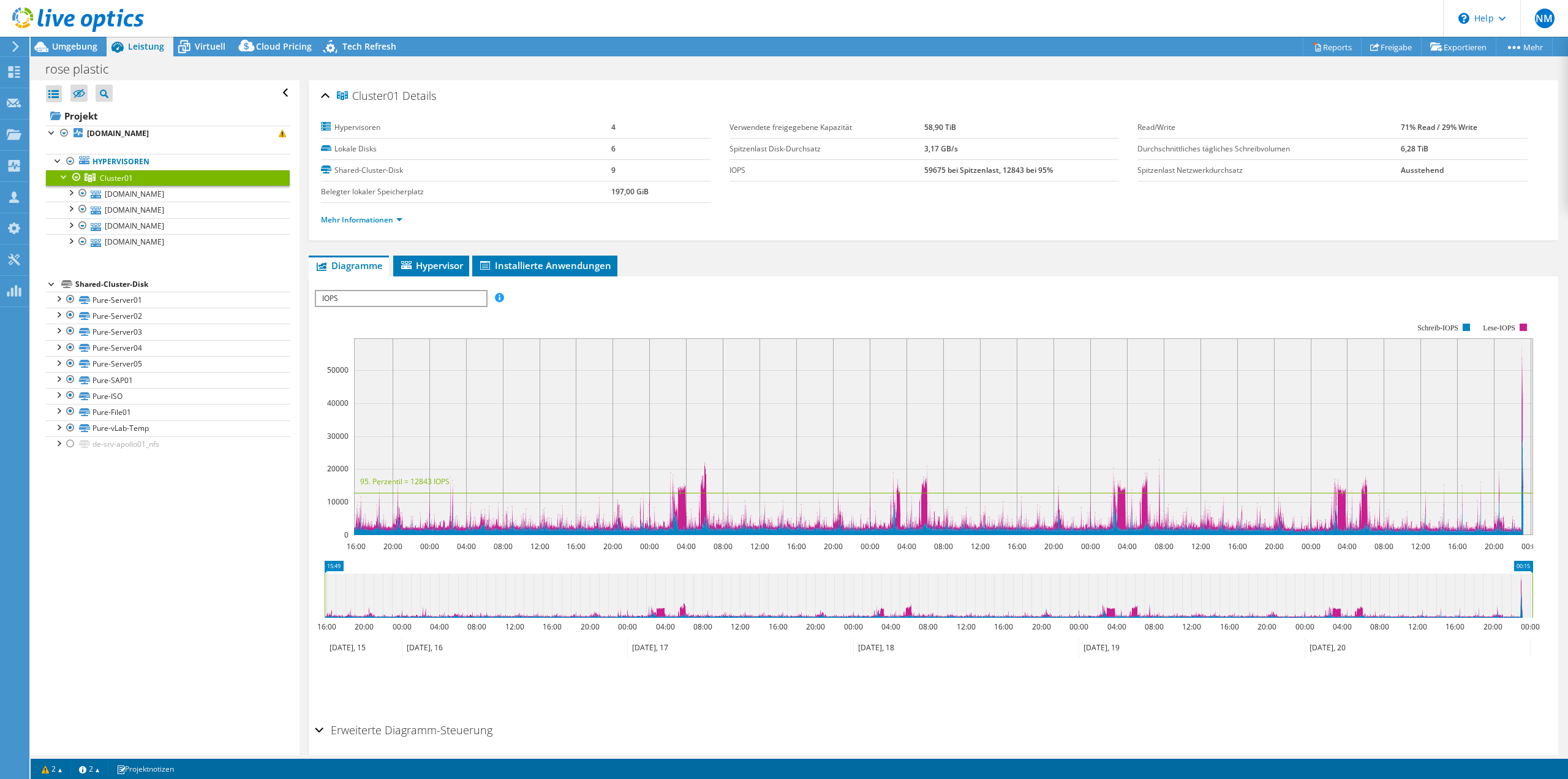
click at [143, 184] on link "Cluster01" at bounding box center [168, 178] width 244 height 16
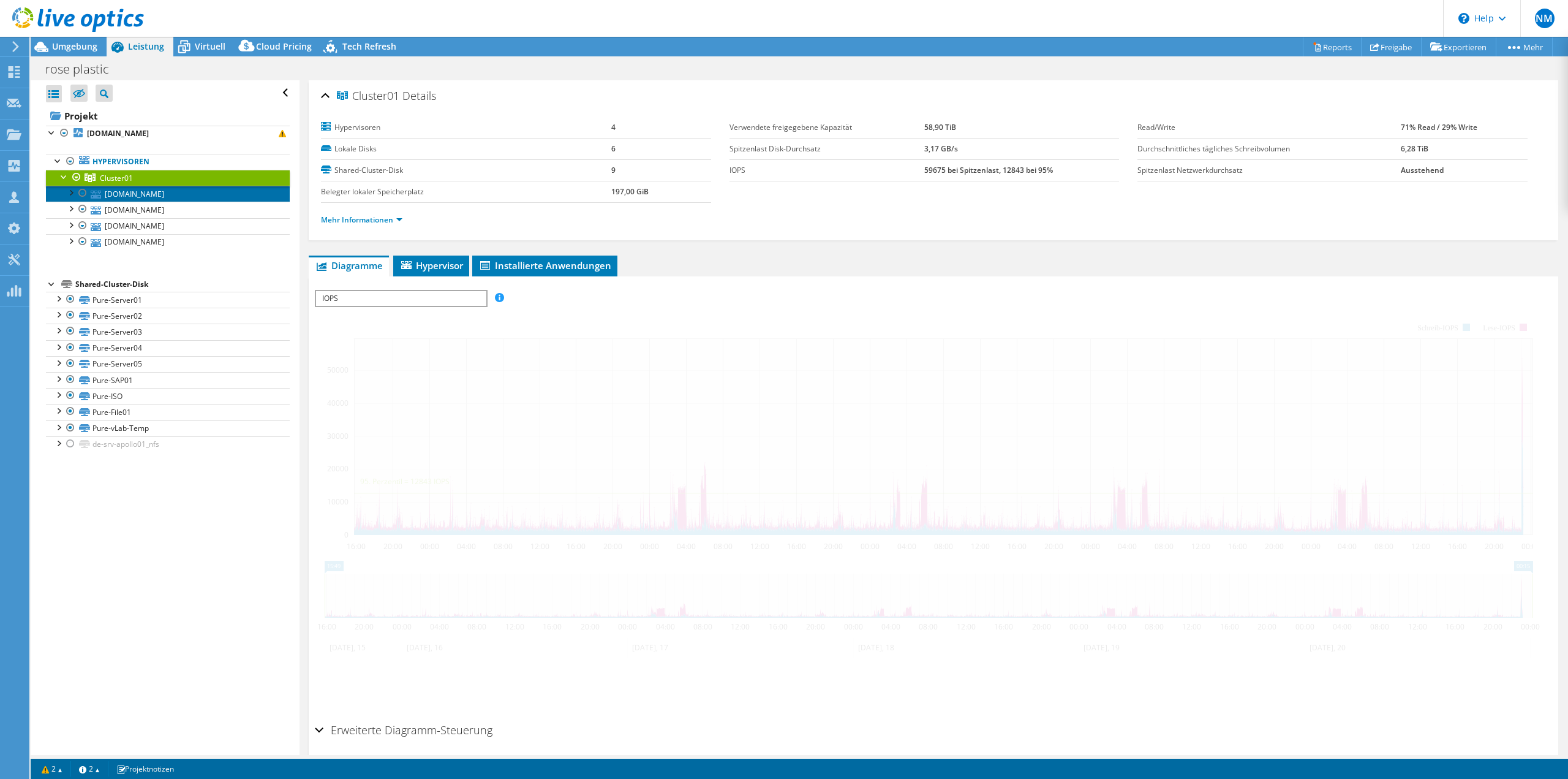
click at [141, 192] on link "[DOMAIN_NAME]" at bounding box center [168, 194] width 244 height 16
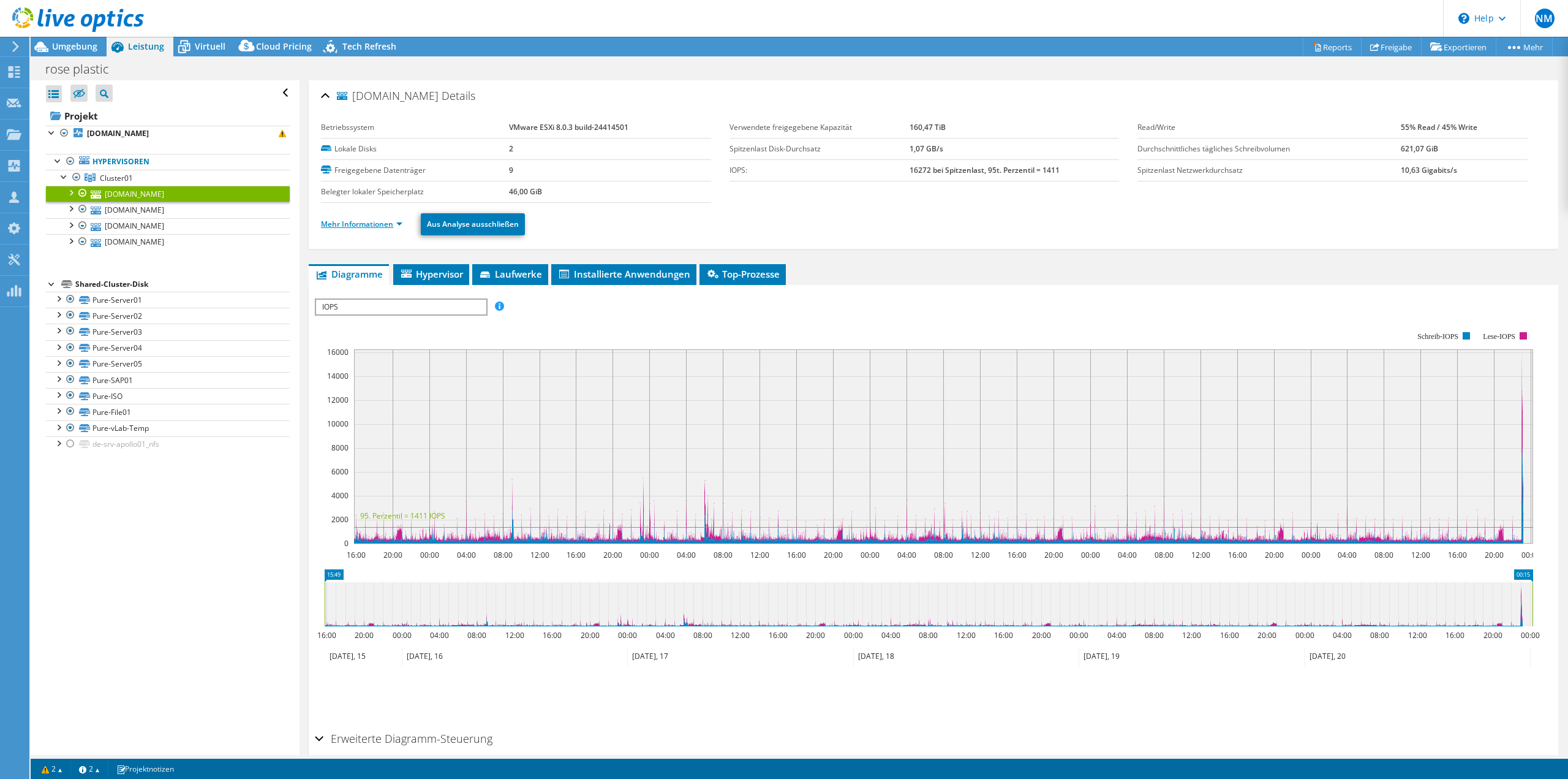
click at [395, 225] on link "Mehr Informationen" at bounding box center [361, 224] width 81 height 11
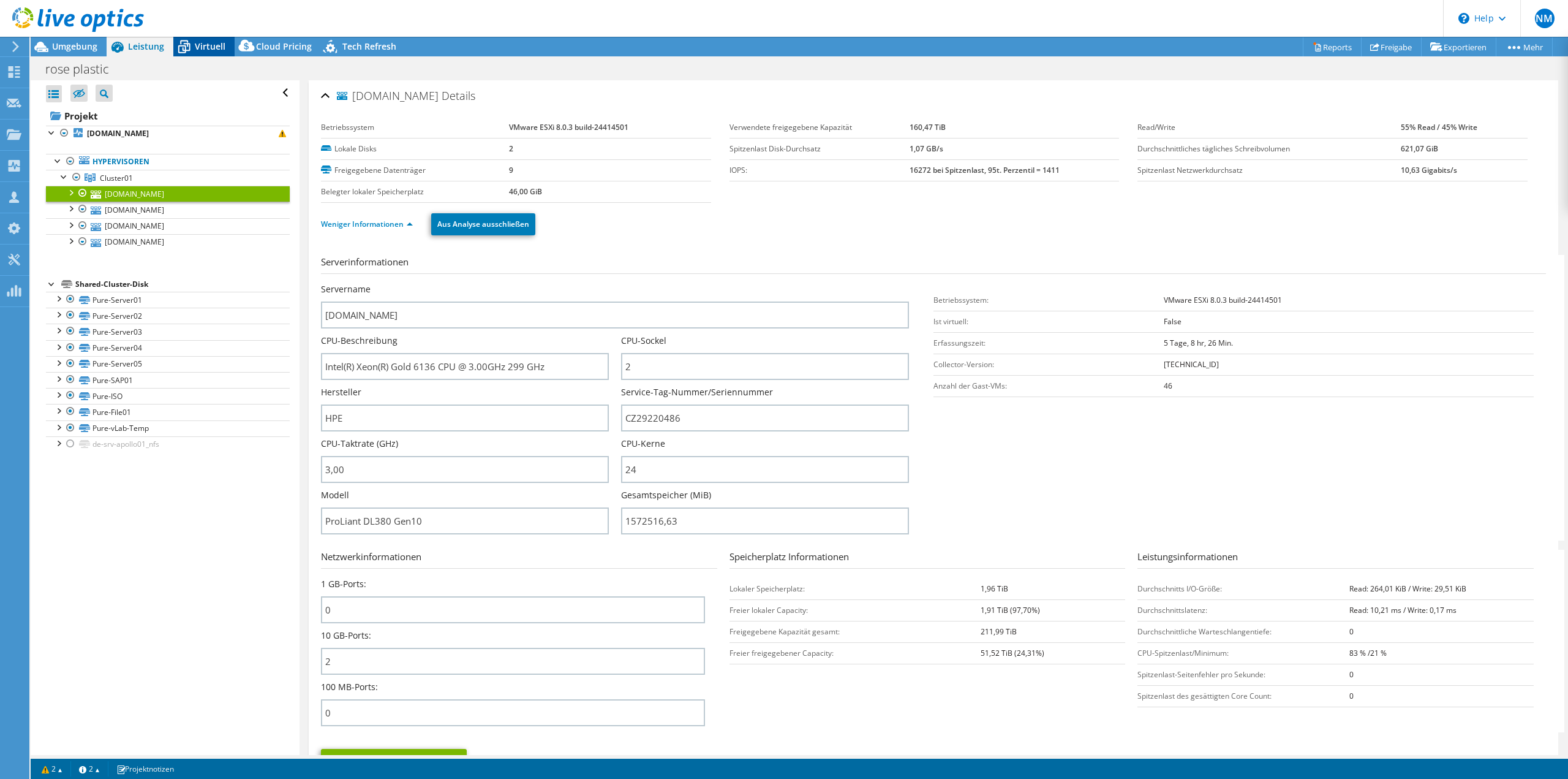
click at [208, 49] on span "Virtuell" at bounding box center [210, 46] width 30 height 11
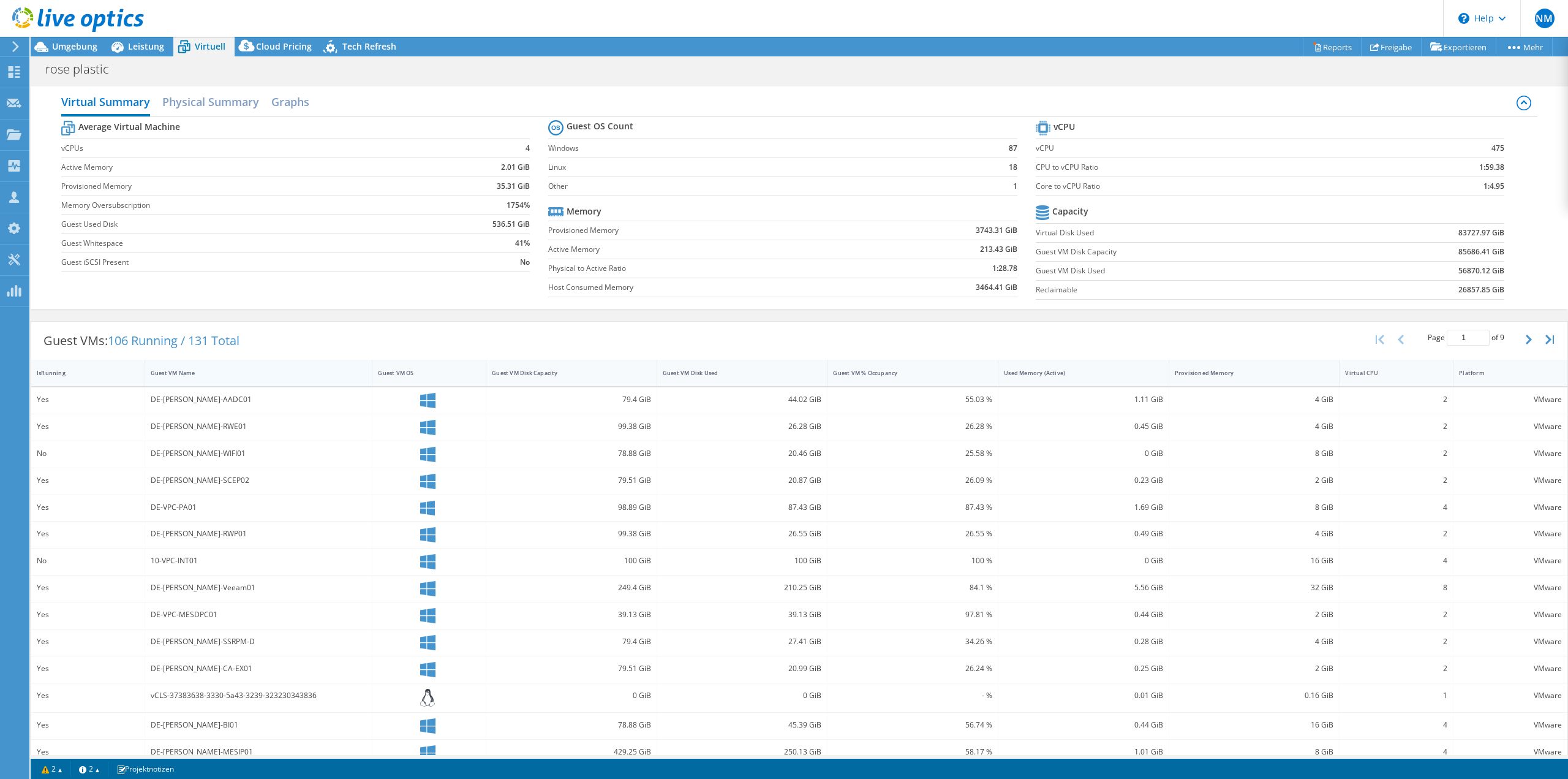
click at [224, 372] on div "Guest VM Name" at bounding box center [251, 373] width 201 height 8
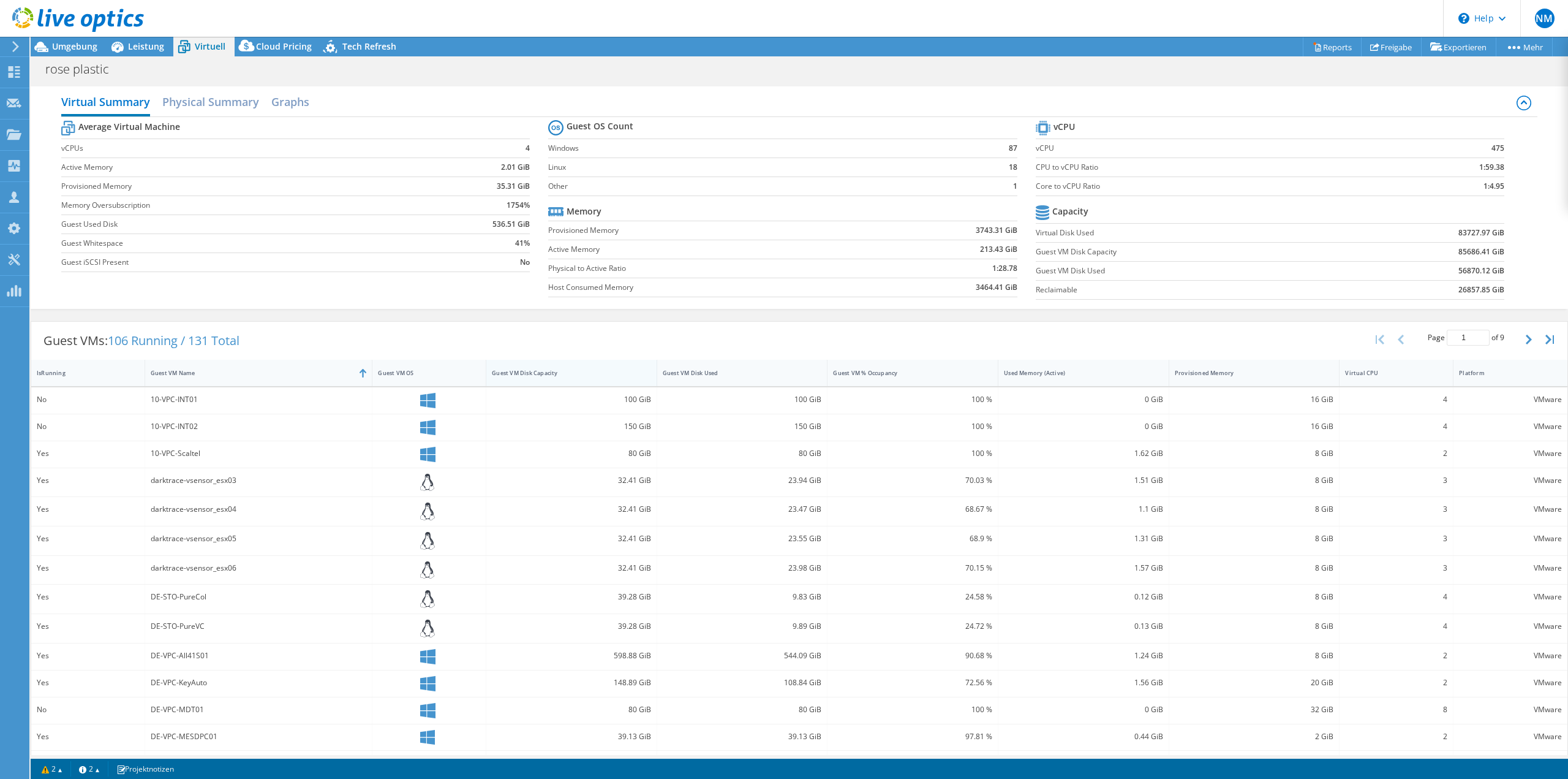
click at [602, 376] on div "Guest VM Disk Capacity" at bounding box center [564, 373] width 144 height 8
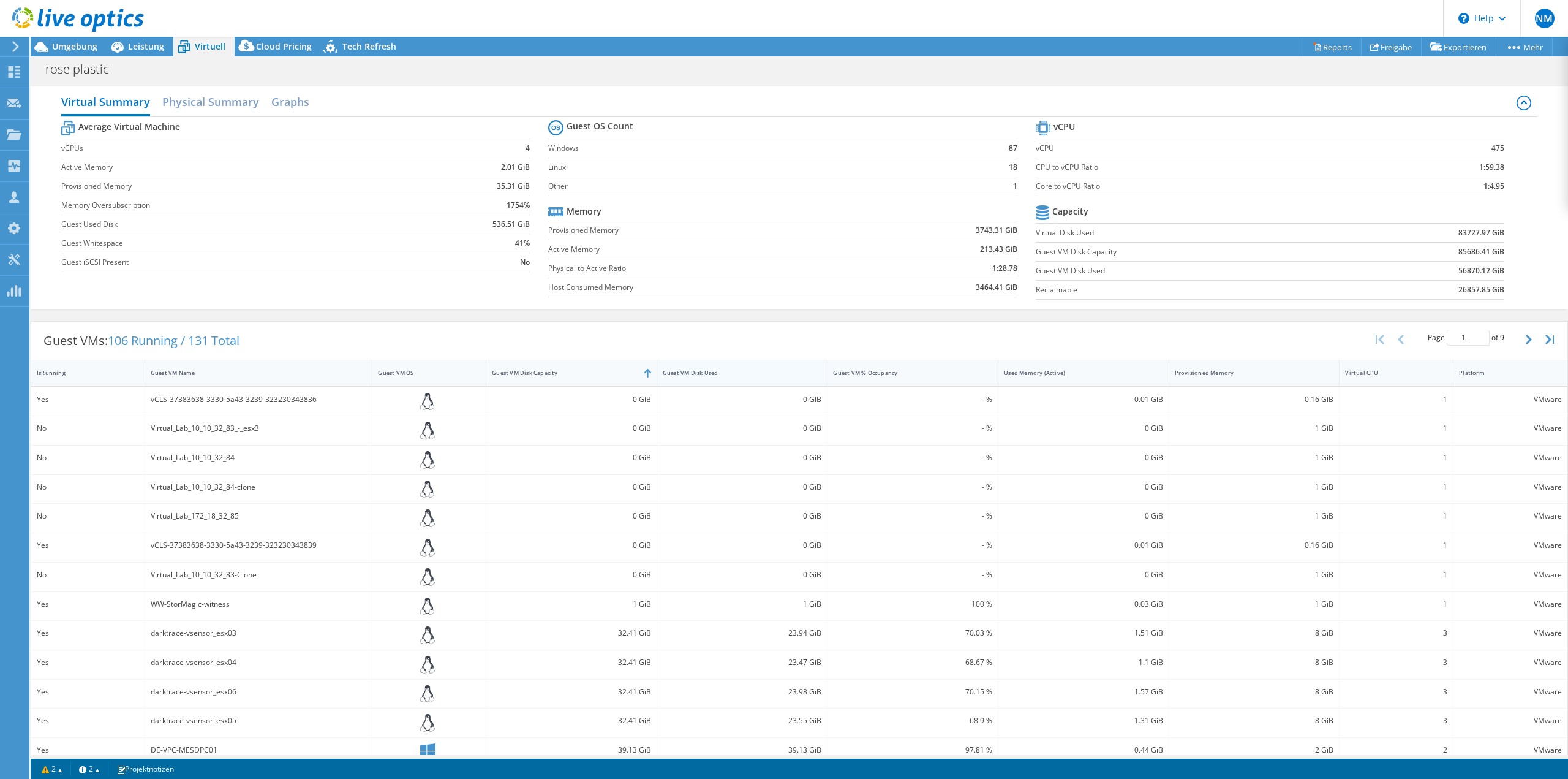
click at [723, 372] on div "Guest VM Disk Used" at bounding box center [735, 373] width 144 height 8
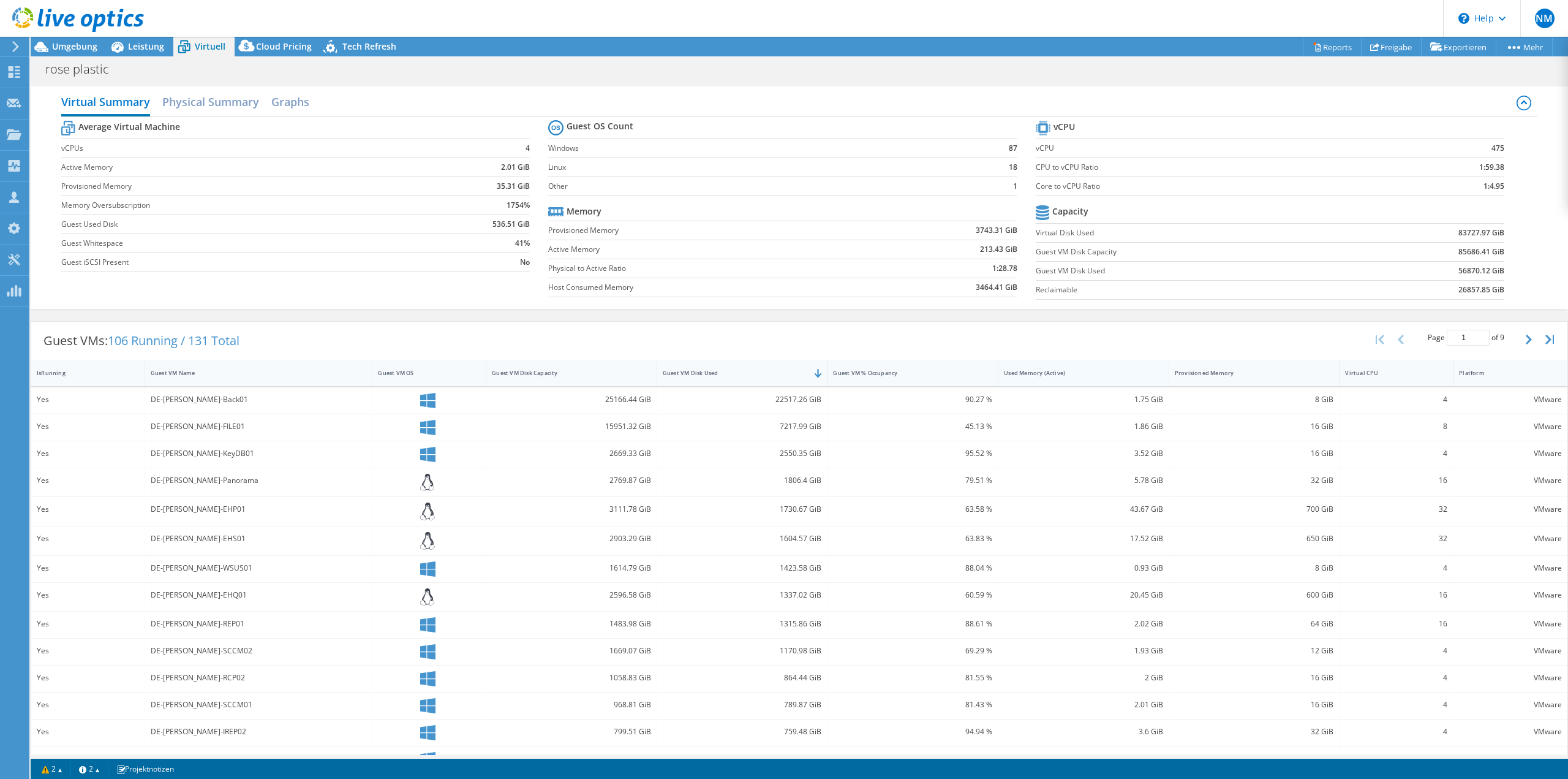
click at [1090, 374] on div "Used Memory (Active)" at bounding box center [1076, 373] width 144 height 8
click at [1394, 375] on div "Virtual CPU" at bounding box center [1388, 373] width 87 height 8
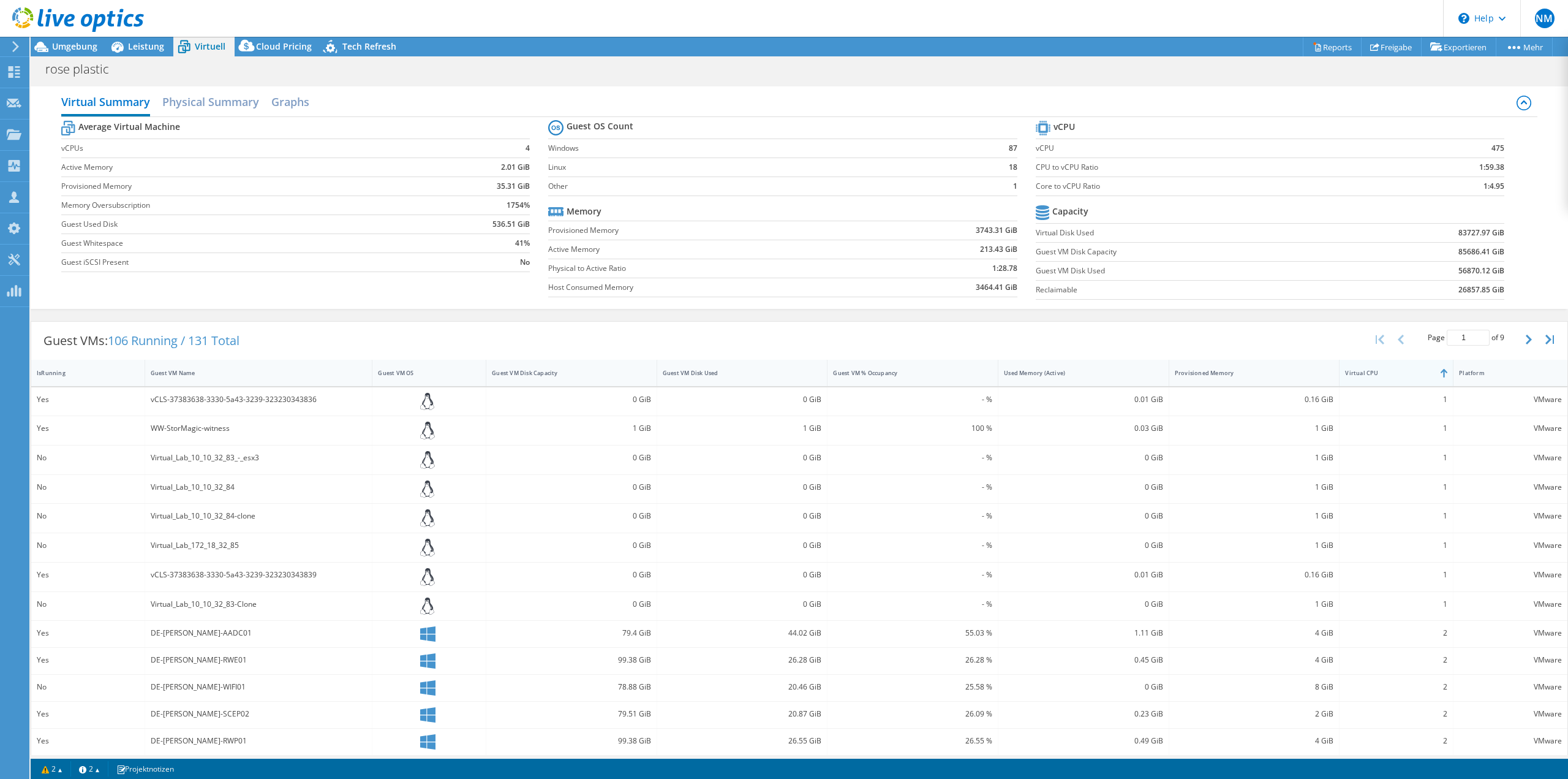
click at [1394, 375] on div "Virtual CPU" at bounding box center [1388, 373] width 87 height 8
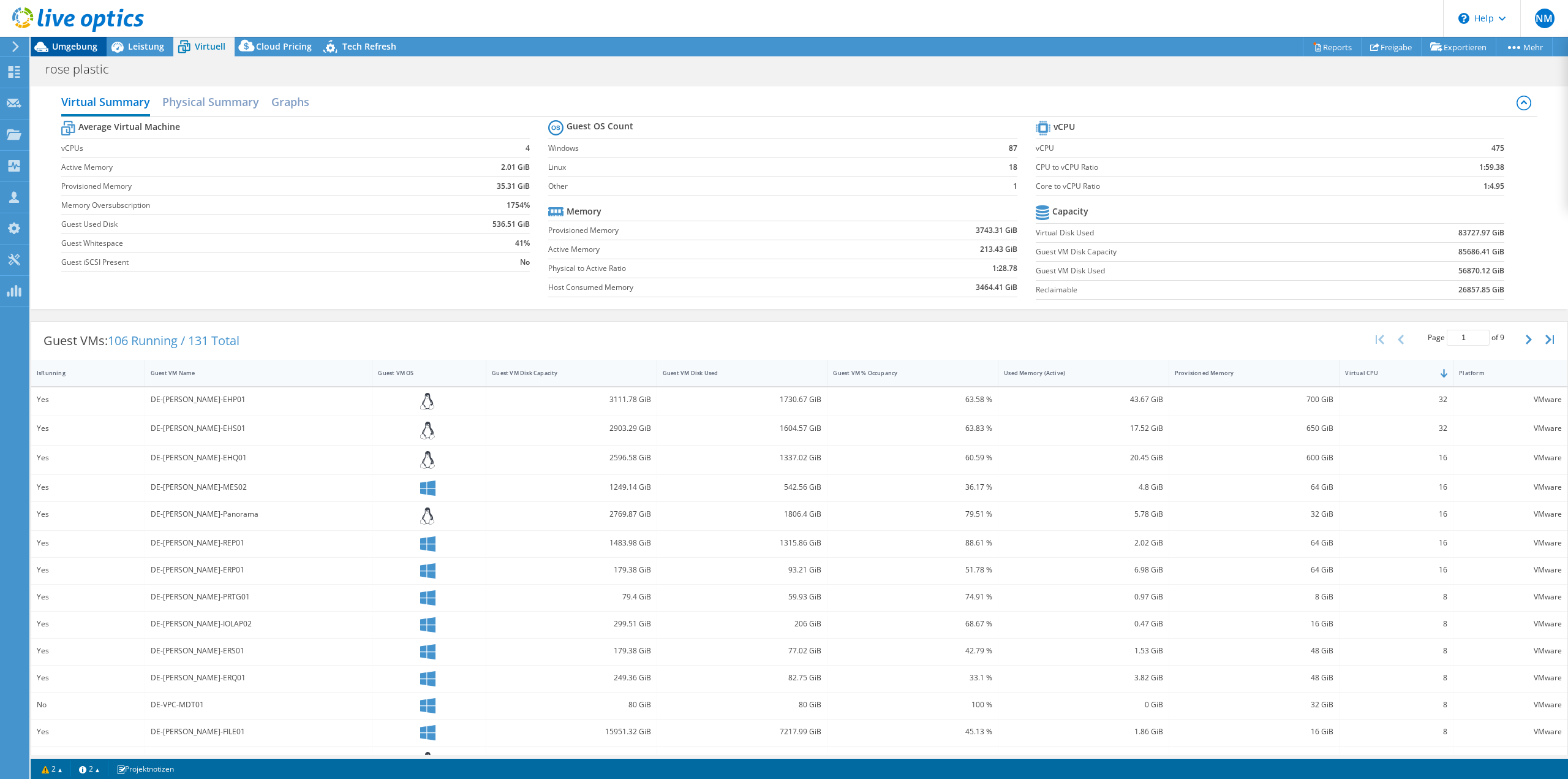
click at [78, 46] on span "Umgebung" at bounding box center [75, 46] width 46 height 11
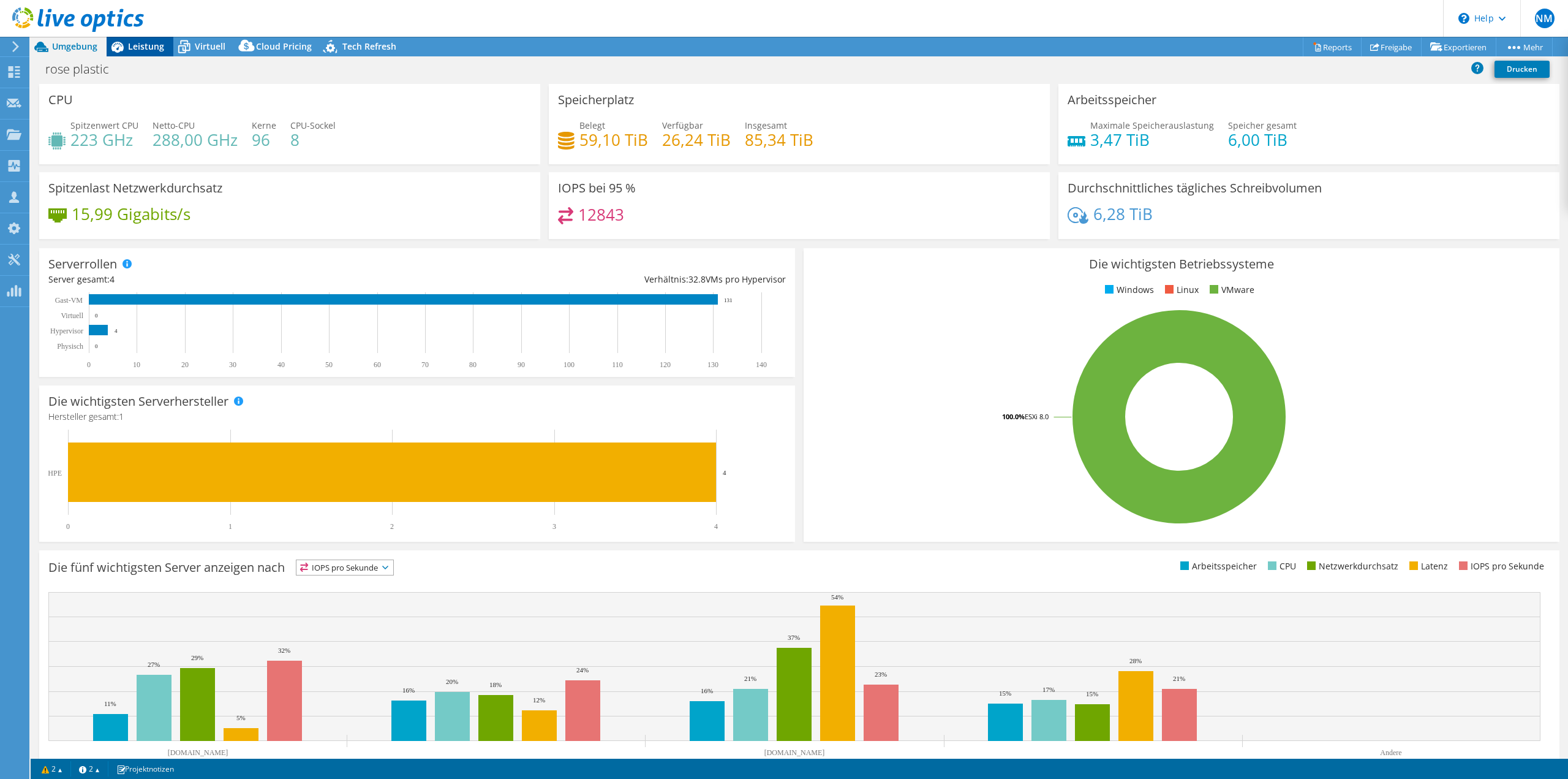
click at [150, 46] on span "Leistung" at bounding box center [146, 46] width 36 height 11
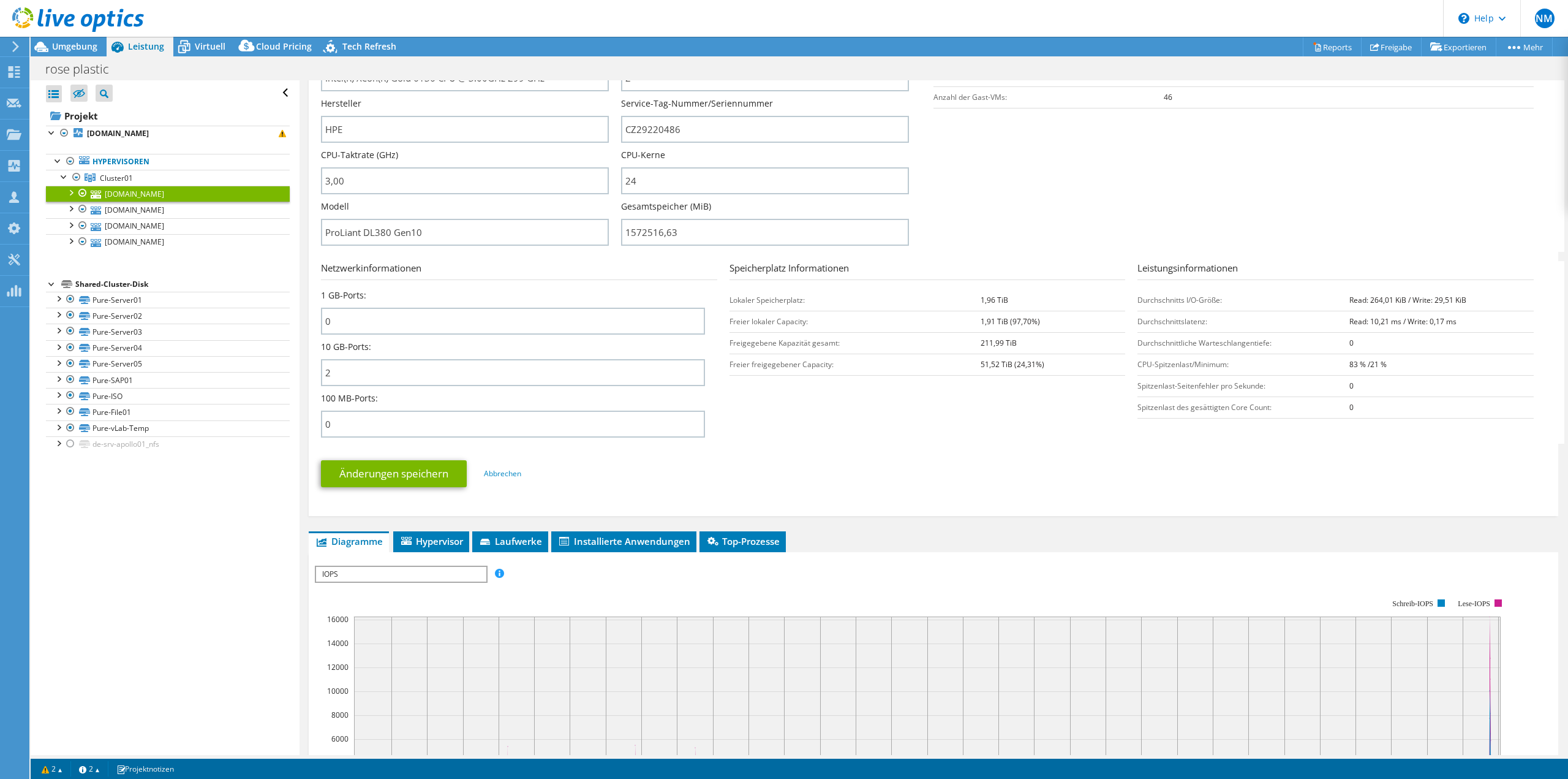
scroll to position [367, 0]
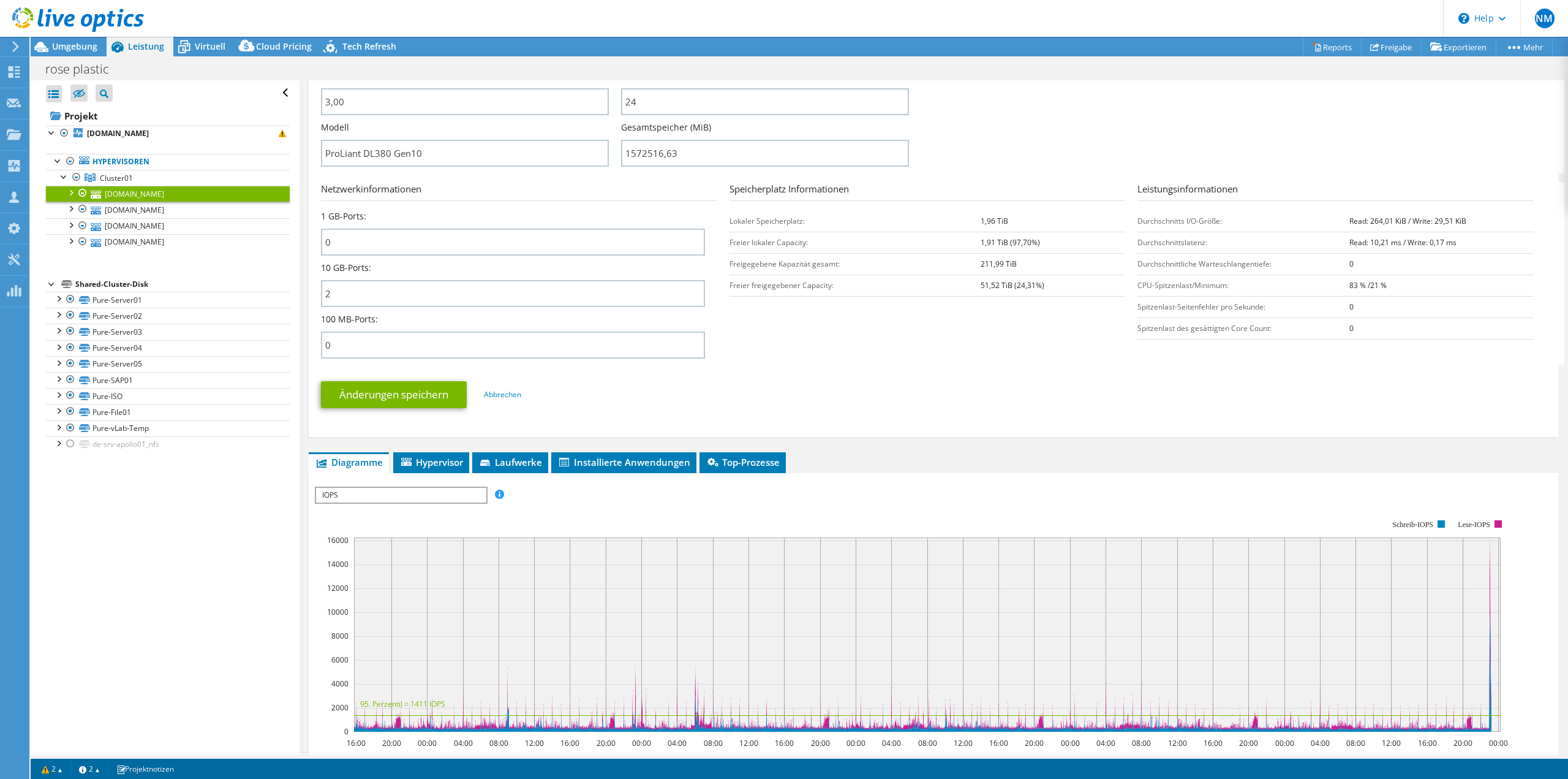
click at [428, 494] on span "IOPS" at bounding box center [401, 494] width 170 height 14
click at [197, 176] on link "Cluster01" at bounding box center [168, 178] width 244 height 16
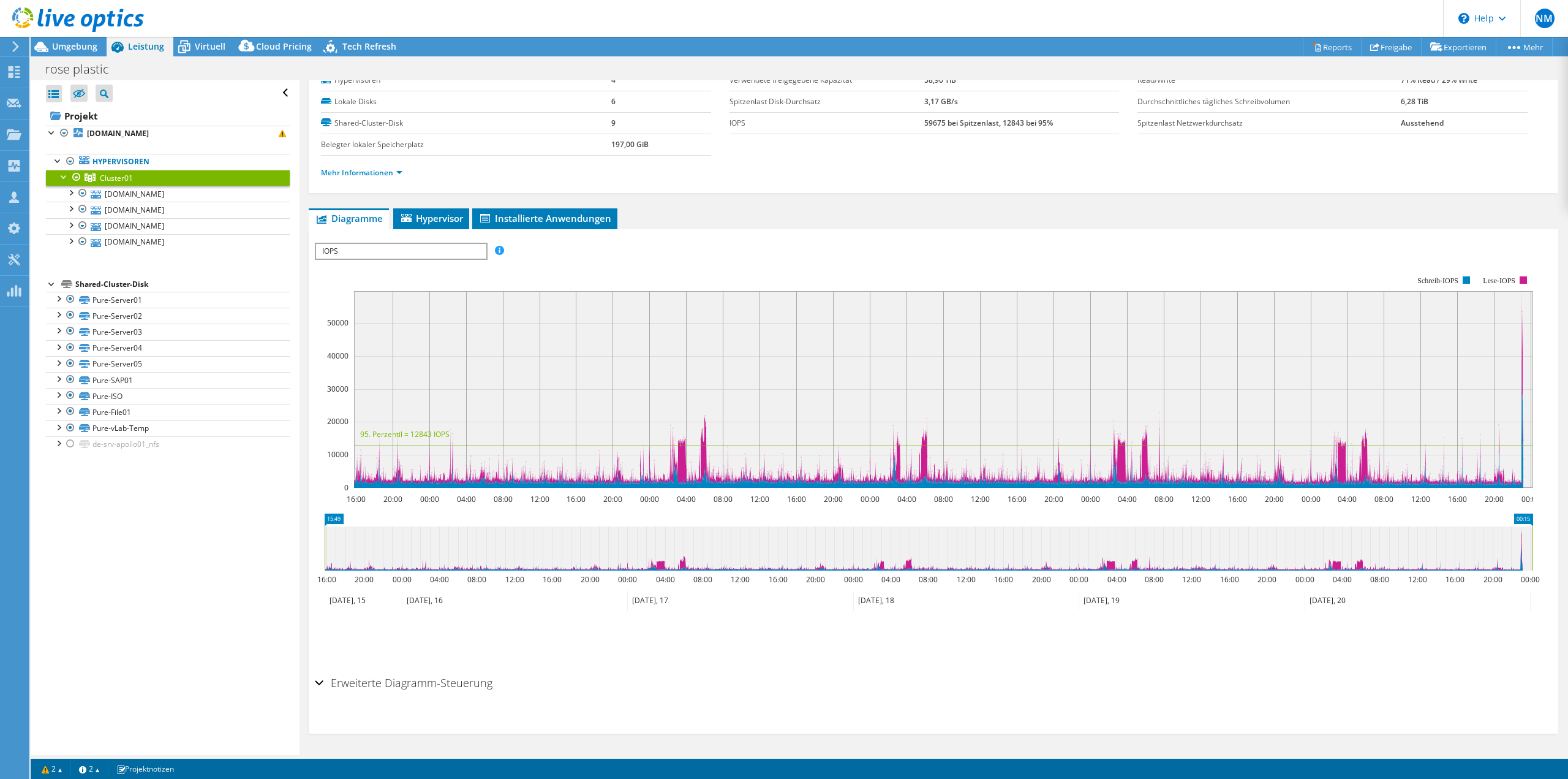
scroll to position [47, 0]
click at [379, 249] on span "IOPS" at bounding box center [401, 251] width 170 height 14
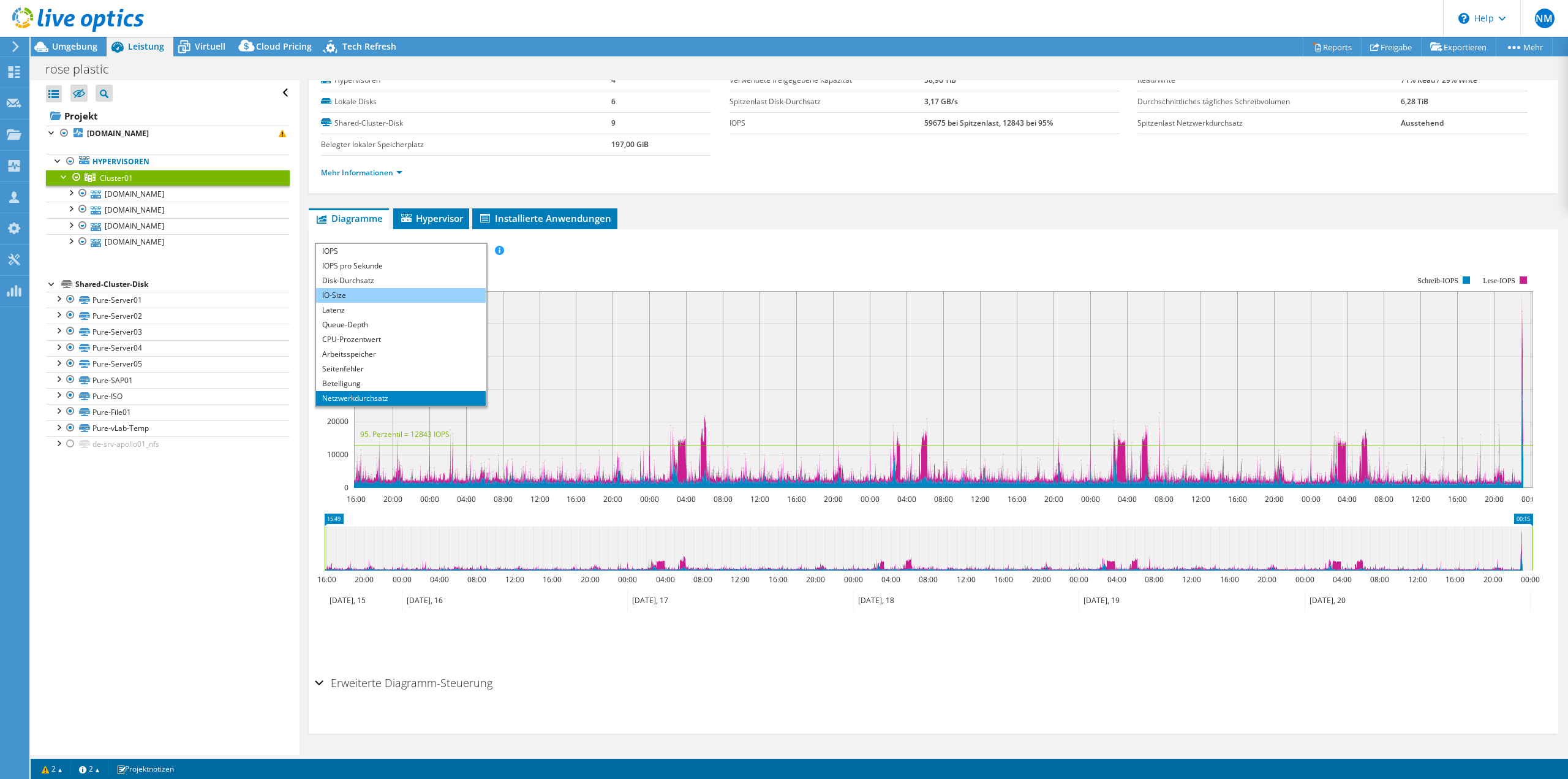
click at [356, 297] on li "IO-Size" at bounding box center [401, 295] width 170 height 14
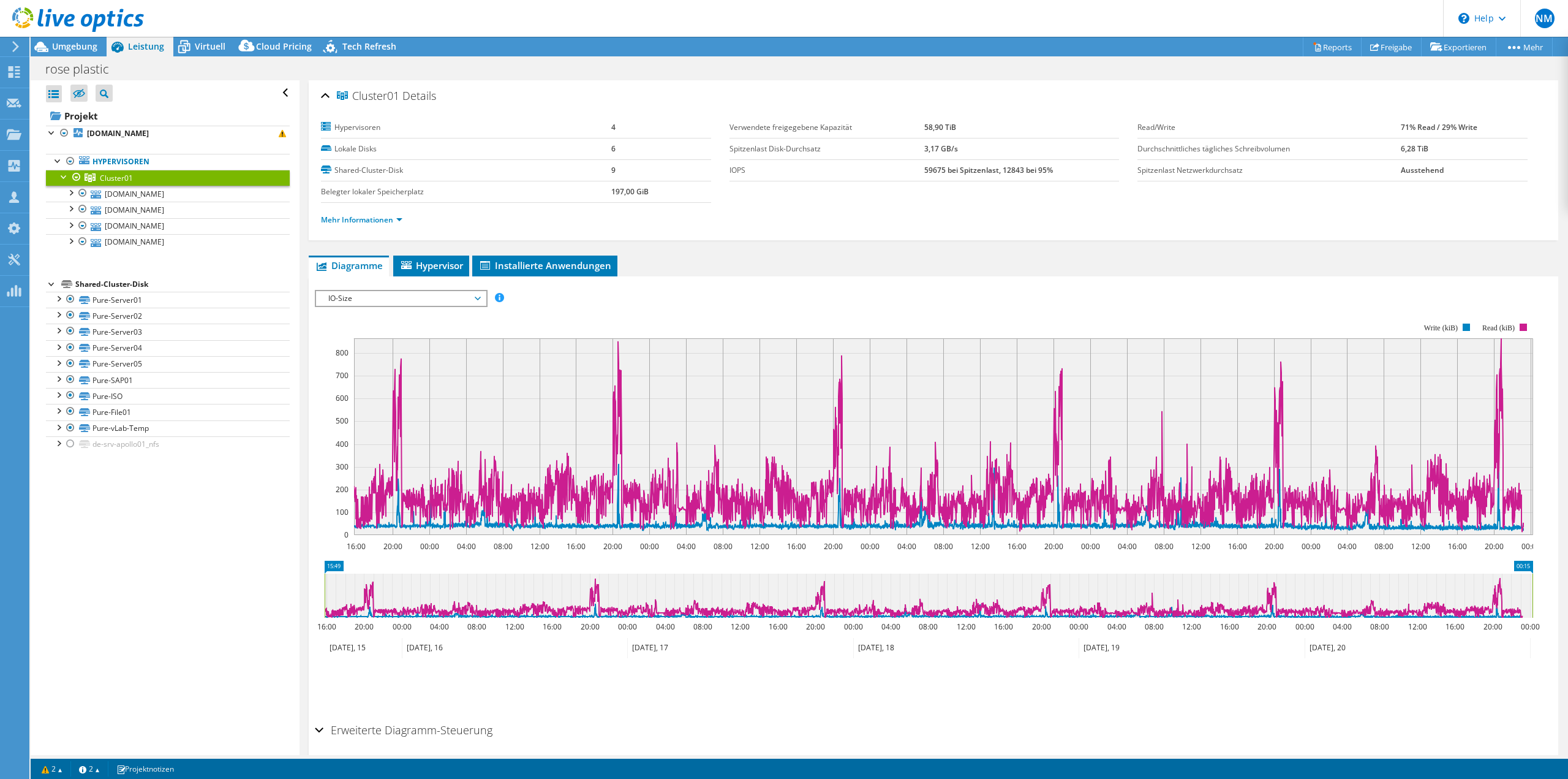
click at [414, 289] on div "IOPS pro Sekunde Disk-Durchsatz IO-Size Latenz Queue-Depth CPU-Prozentwert Arbe…" at bounding box center [934, 500] width 1237 height 434
click at [414, 293] on span "IO-Size" at bounding box center [400, 298] width 157 height 14
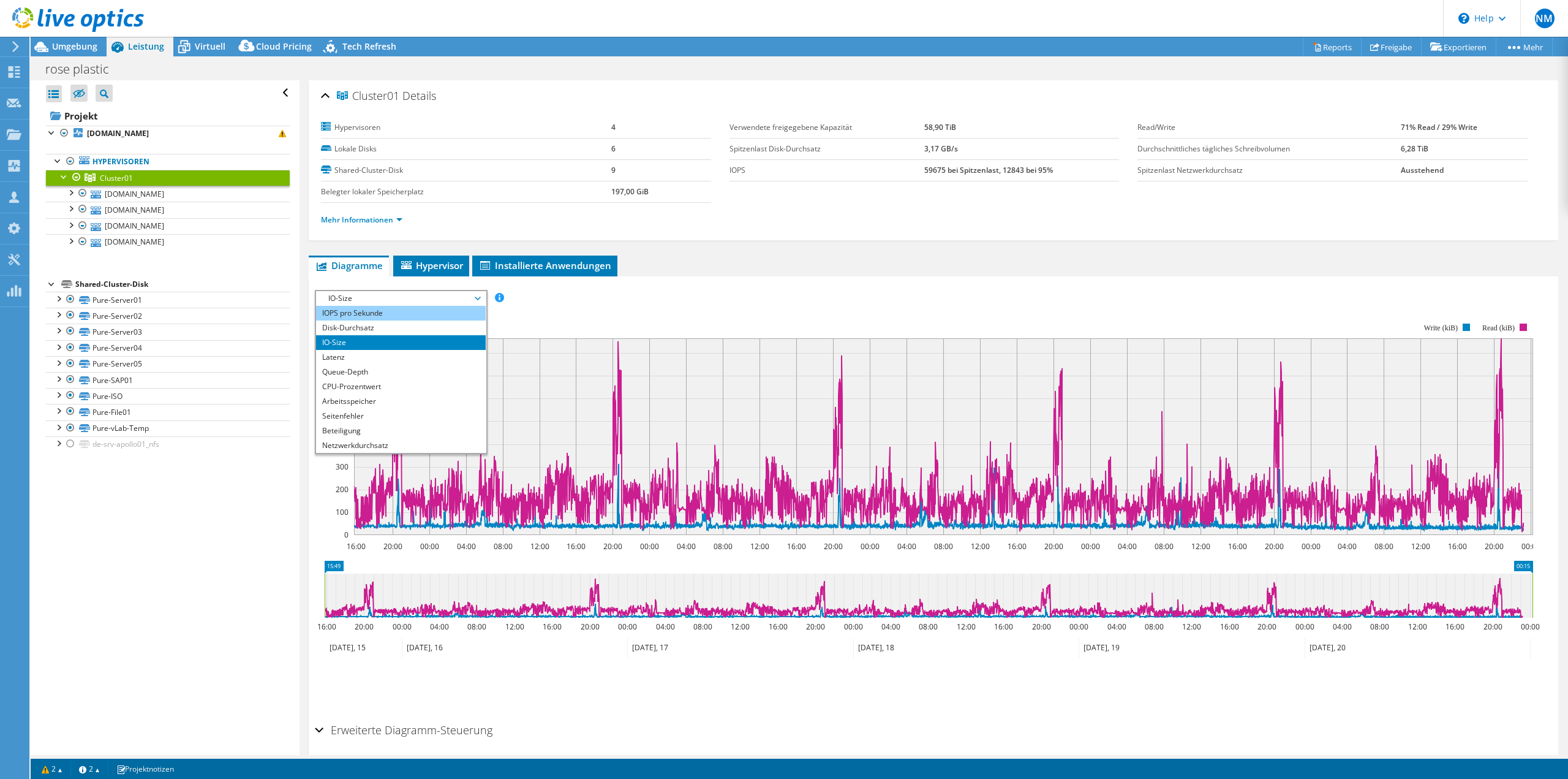
click at [379, 310] on li "IOPS pro Sekunde" at bounding box center [401, 313] width 170 height 14
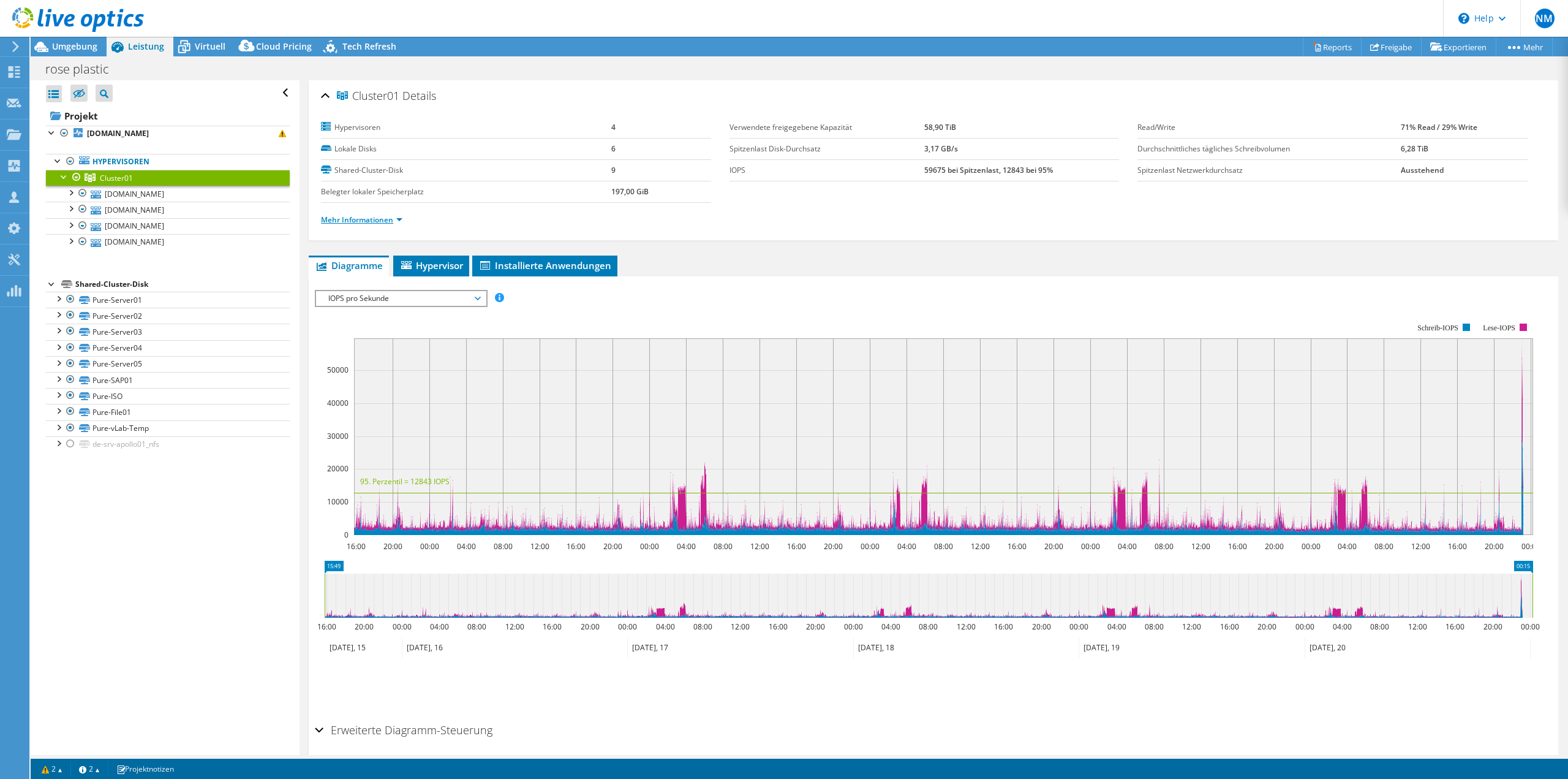
click at [395, 218] on link "Mehr Informationen" at bounding box center [361, 219] width 81 height 11
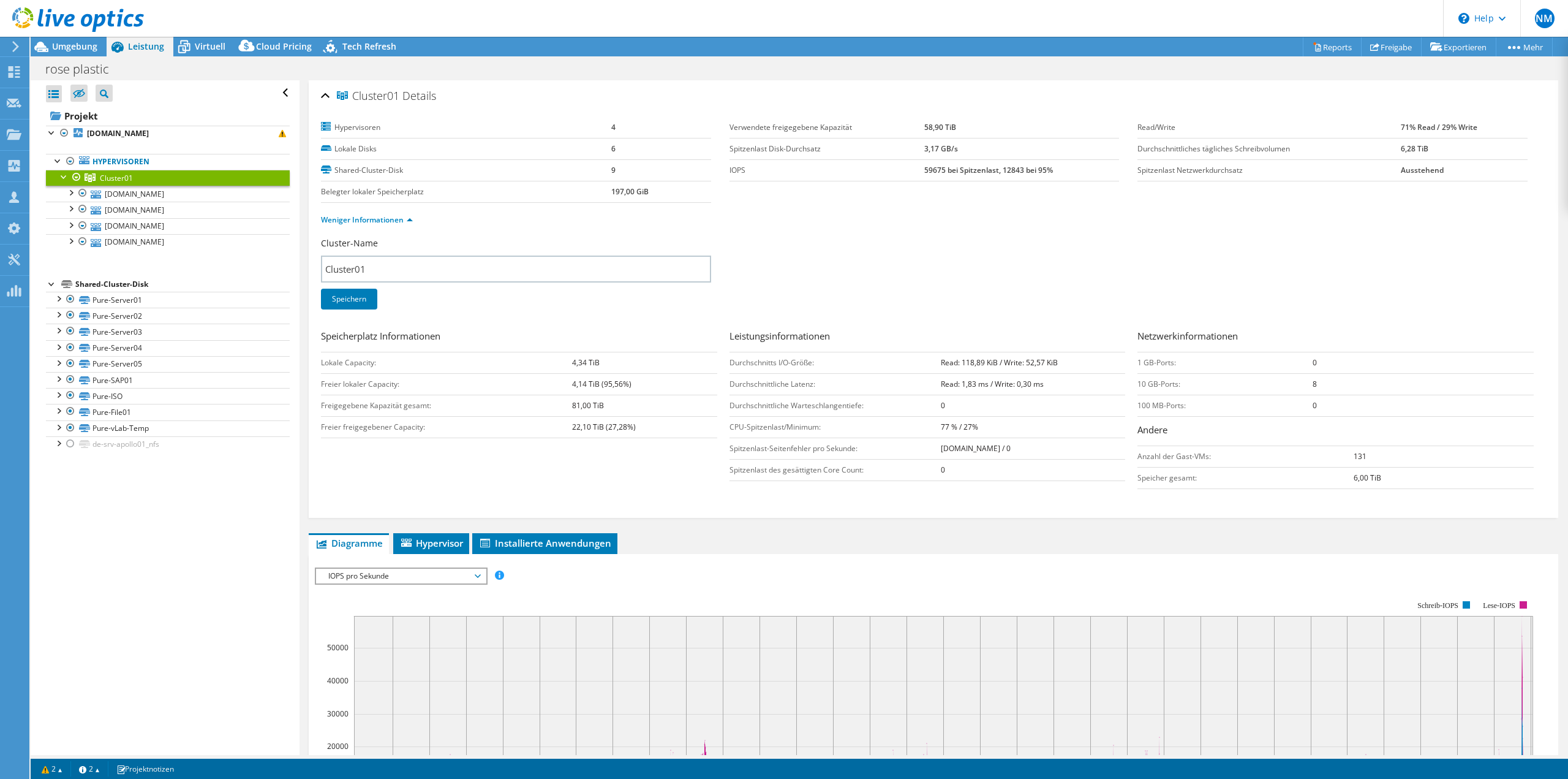
select select "EUFrankfurt"
select select "EUR"
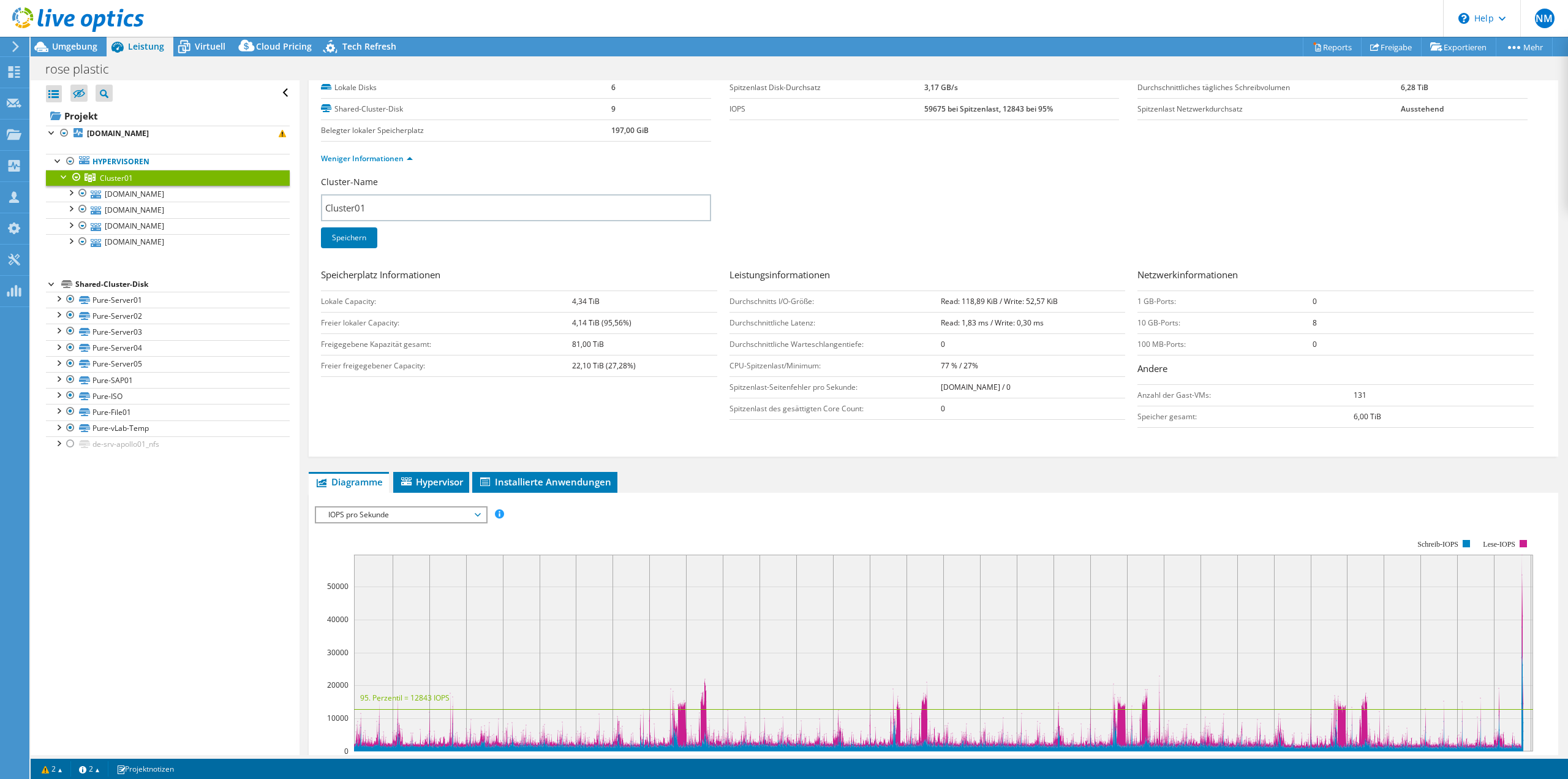
click at [464, 516] on span "IOPS pro Sekunde" at bounding box center [400, 514] width 157 height 14
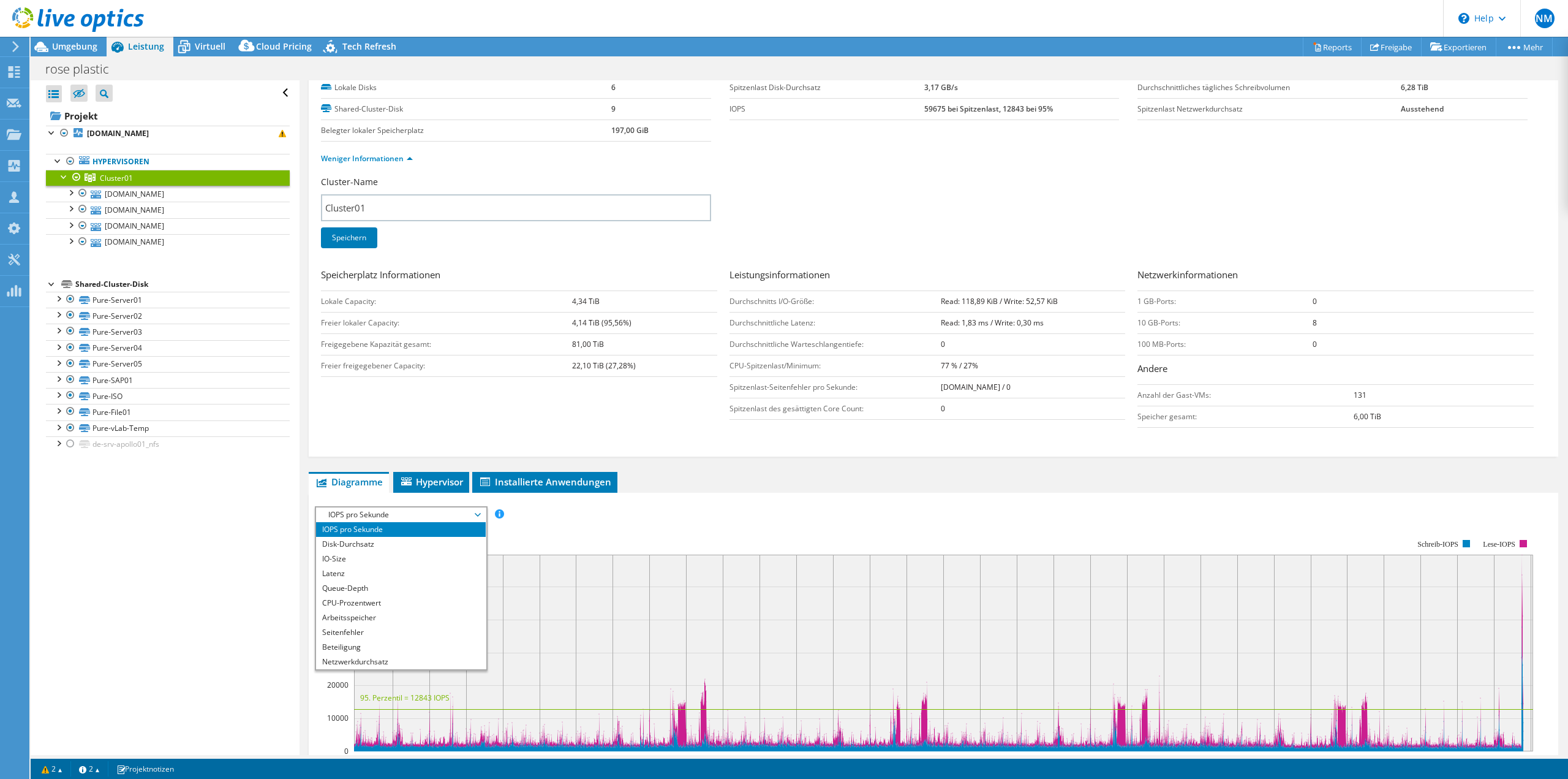
click at [972, 509] on div "IOPS pro Sekunde Disk-Durchsatz IO-Size Latenz Queue-Depth CPU-Prozentwert Arbe…" at bounding box center [934, 515] width 1237 height 17
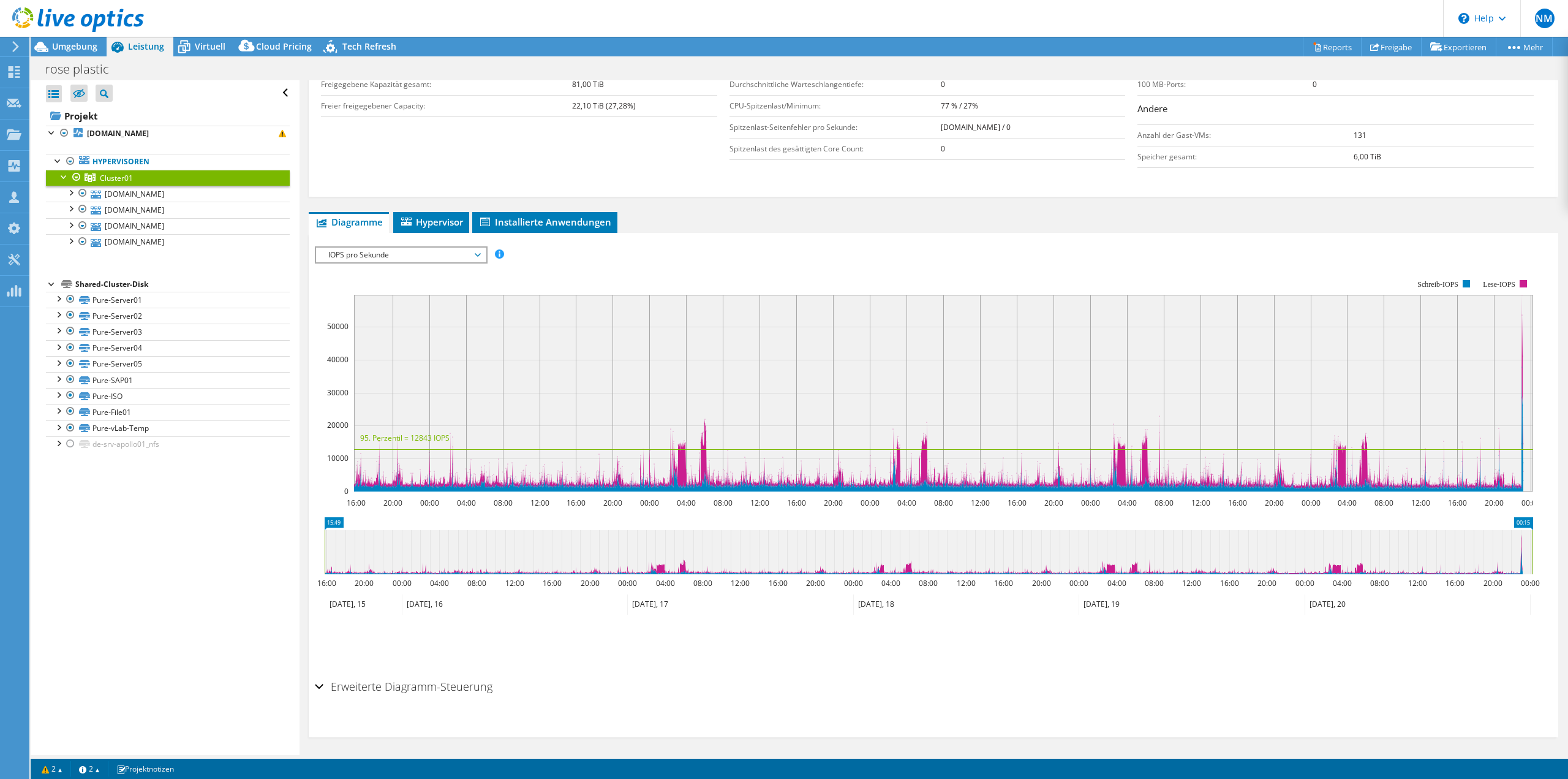
scroll to position [325, 0]
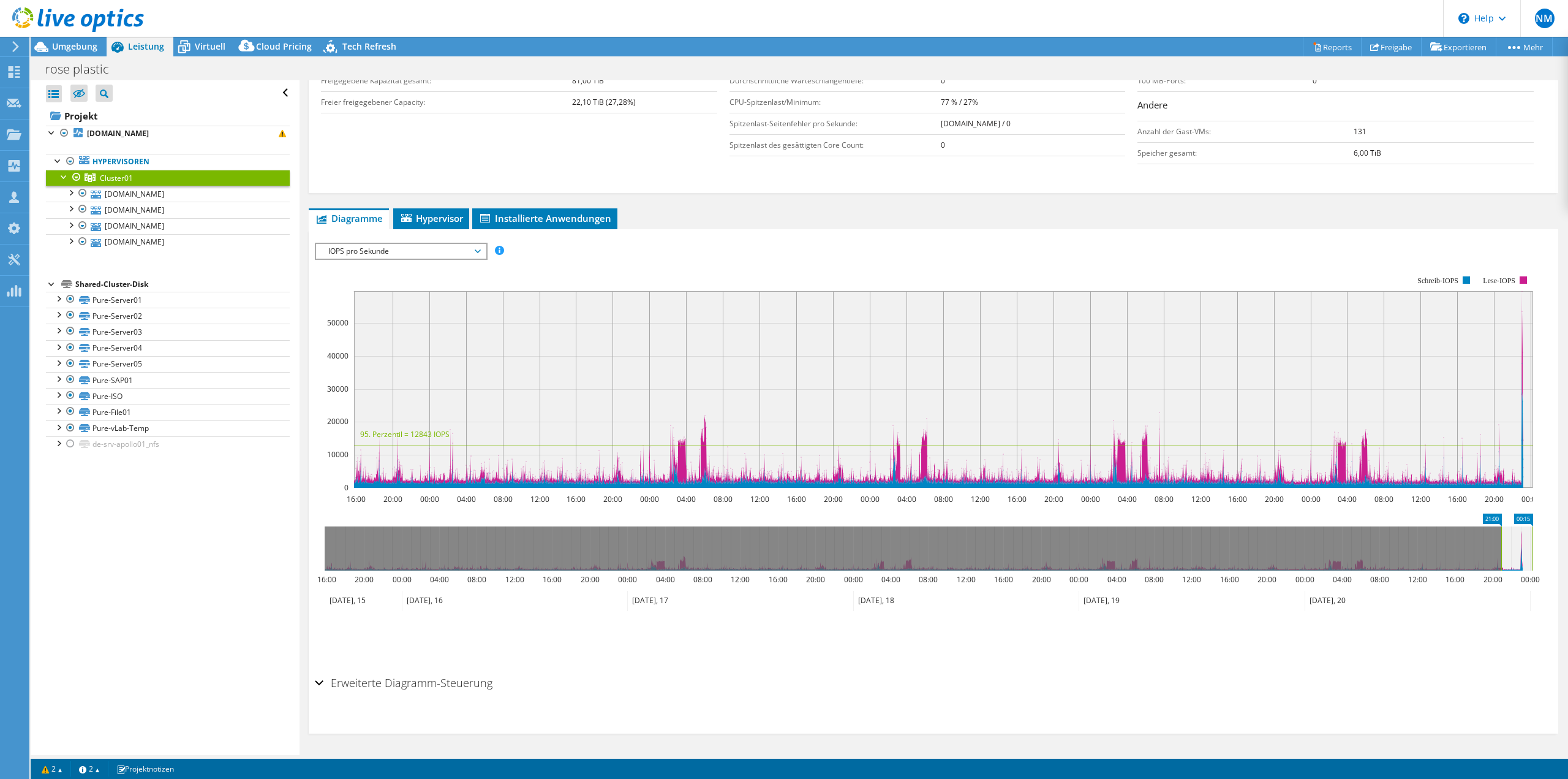
drag, startPoint x: 324, startPoint y: 553, endPoint x: 1502, endPoint y: 598, distance: 1178.9
click at [1502, 598] on icon "00:15 21:00 16:00 20:00 00:00 04:00 08:00 12:00 16:00 20:00 00:00 04:00 08:00 1…" at bounding box center [928, 562] width 1227 height 98
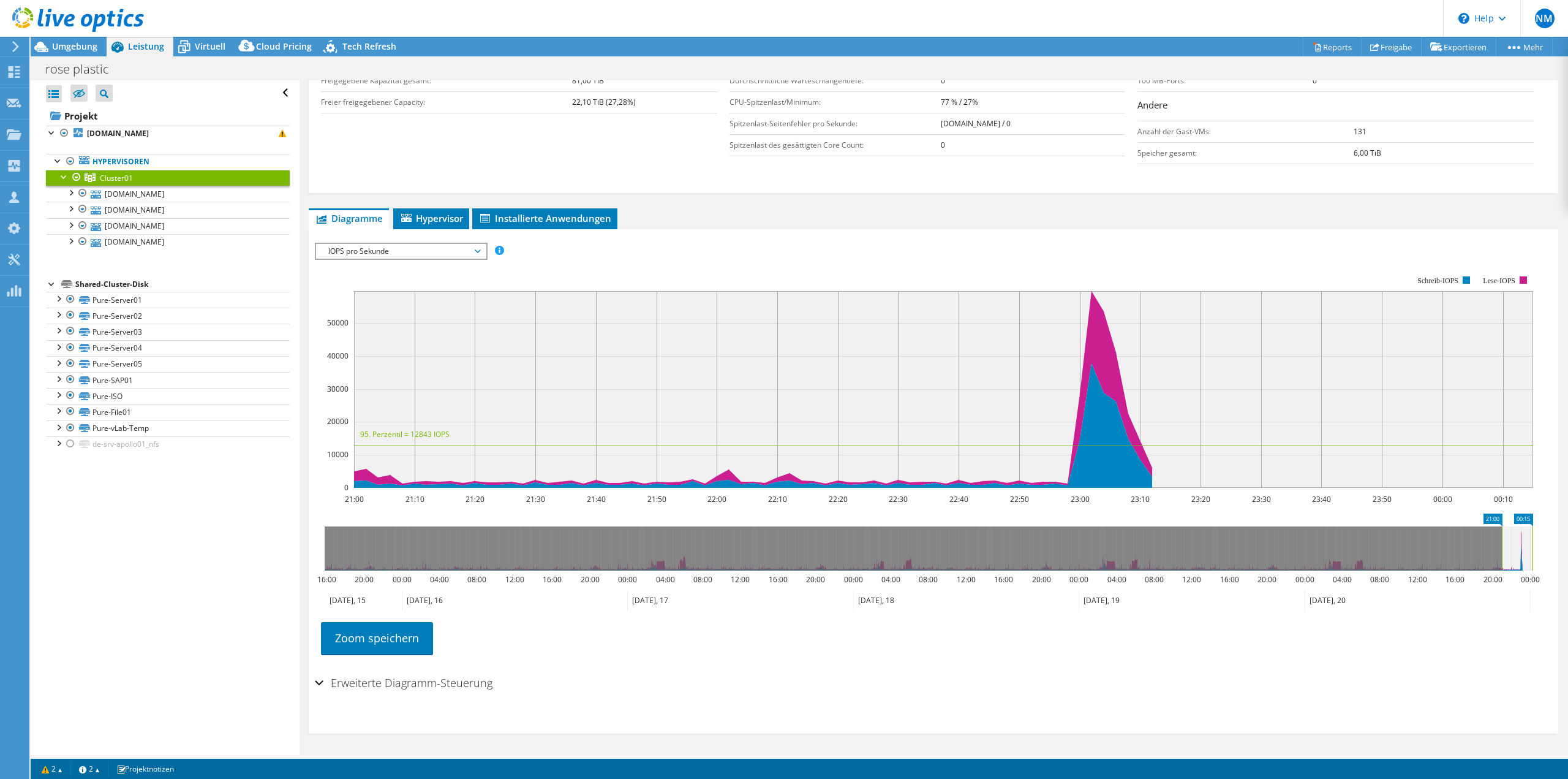
click at [418, 255] on span "IOPS pro Sekunde" at bounding box center [400, 251] width 157 height 14
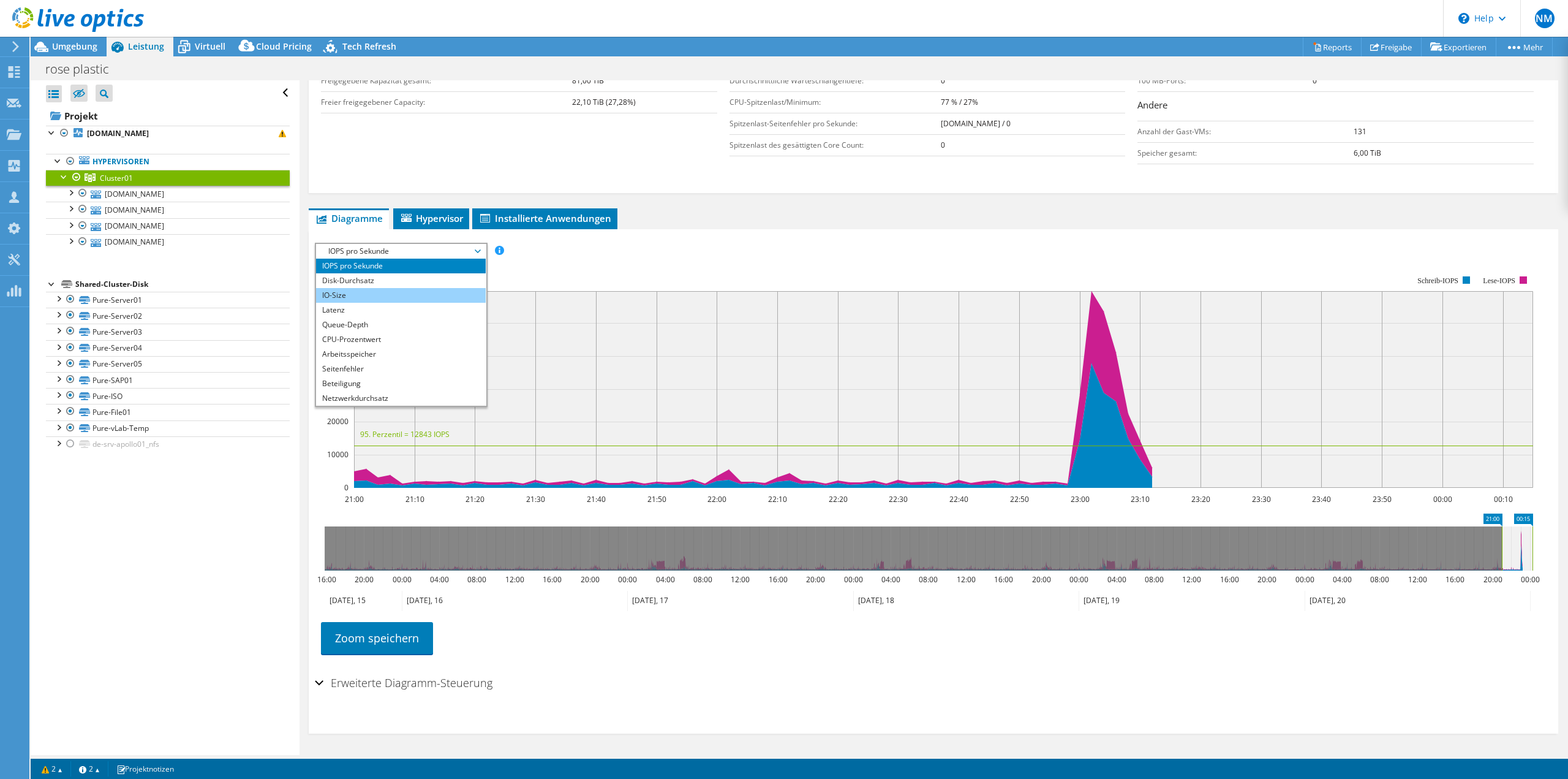
click at [397, 292] on li "IO-Size" at bounding box center [401, 295] width 170 height 14
